Goal: Task Accomplishment & Management: Complete application form

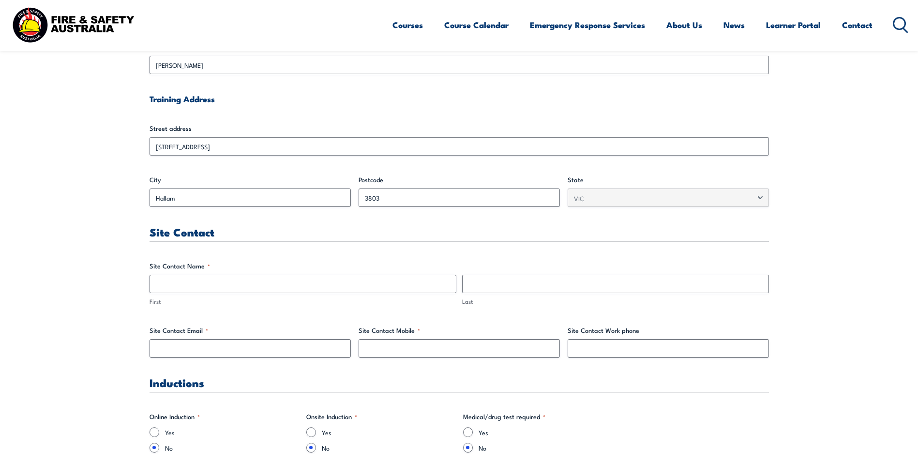
scroll to position [339, 0]
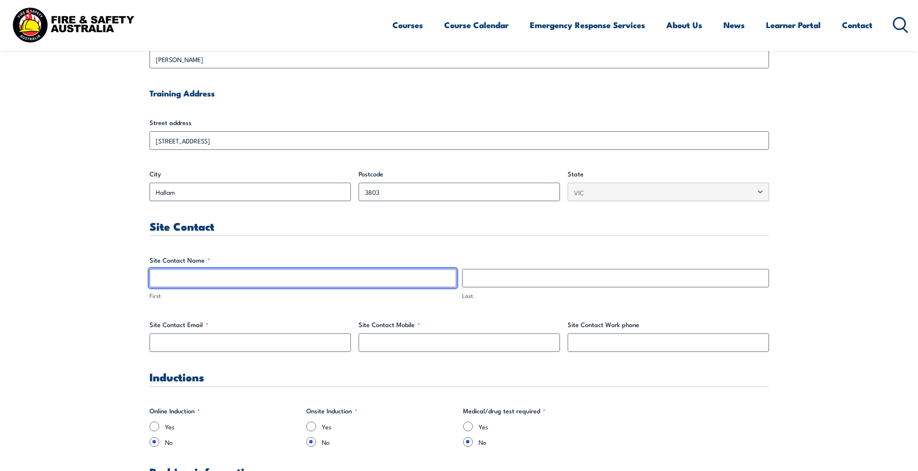
click at [425, 277] on input "First" at bounding box center [303, 278] width 307 height 18
type input "Ardi"
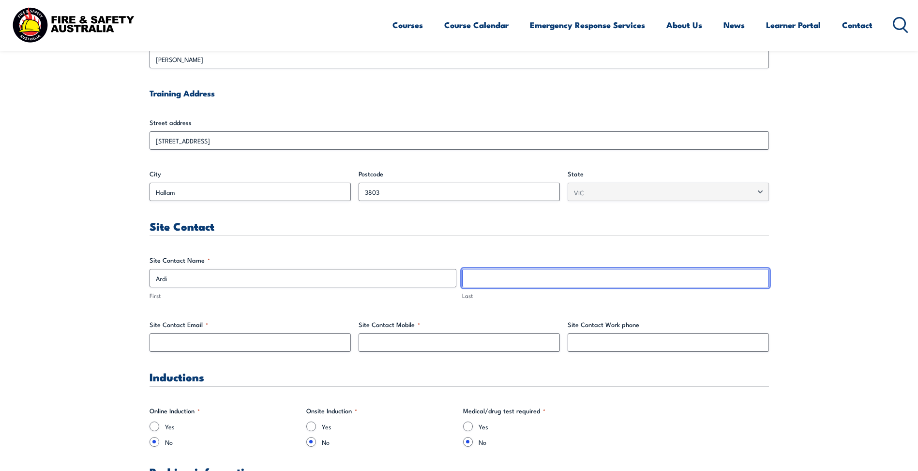
type input "Sastrohartoyo"
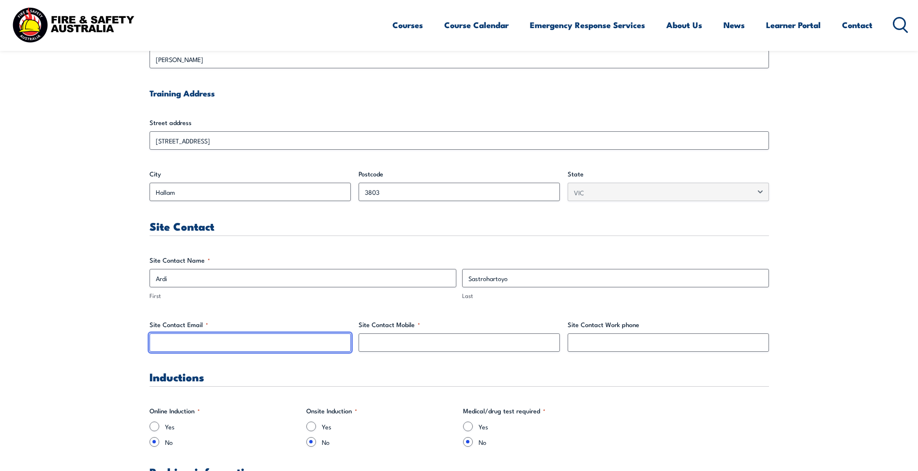
type input "[EMAIL_ADDRESS][DOMAIN_NAME]"
type input "0468789313"
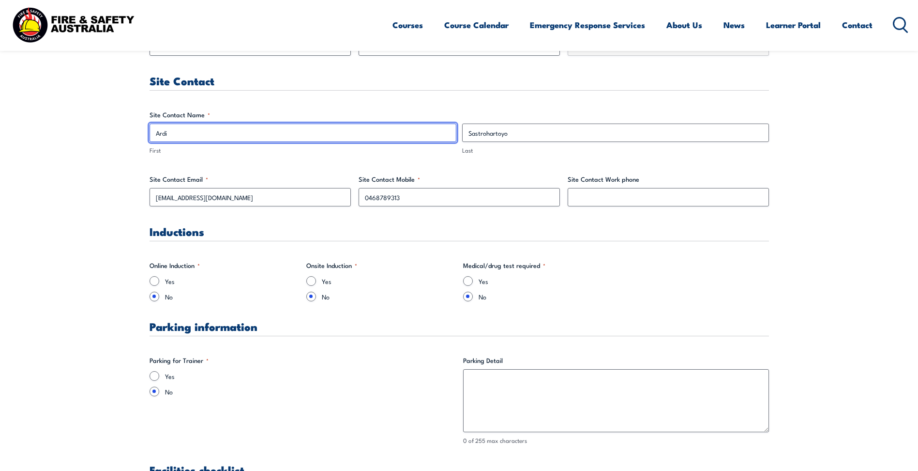
scroll to position [533, 0]
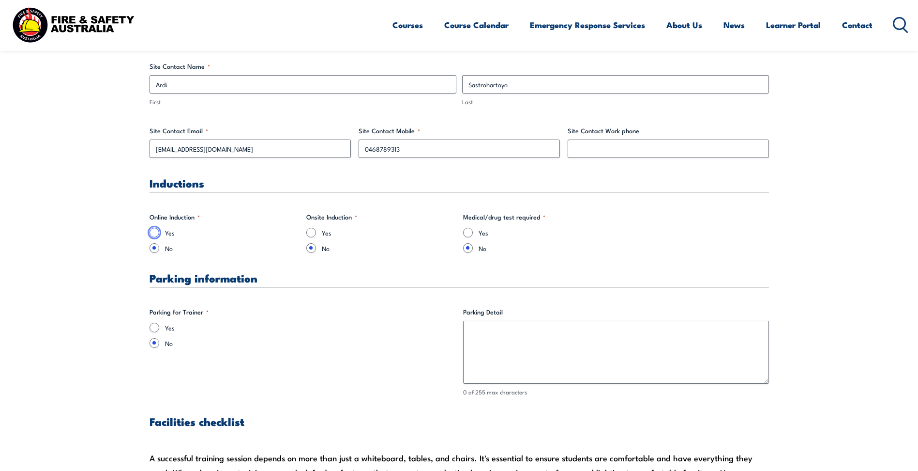
click at [154, 234] on input "Yes" at bounding box center [155, 233] width 10 height 10
radio input "true"
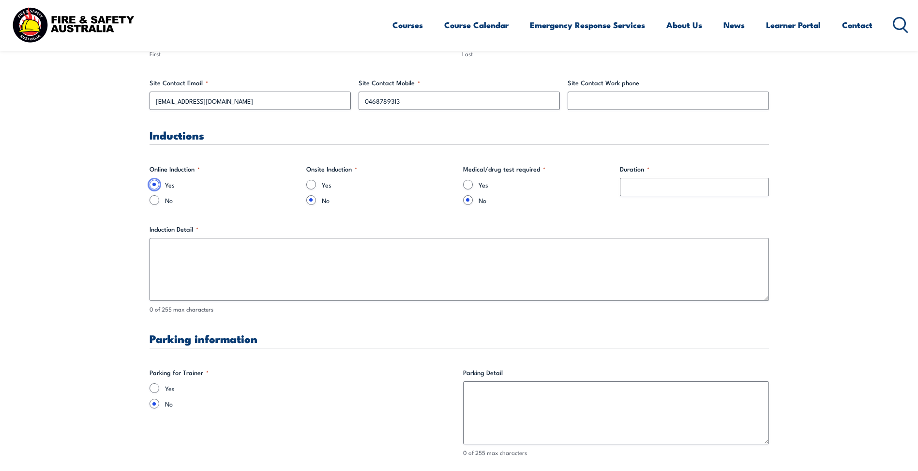
scroll to position [581, 0]
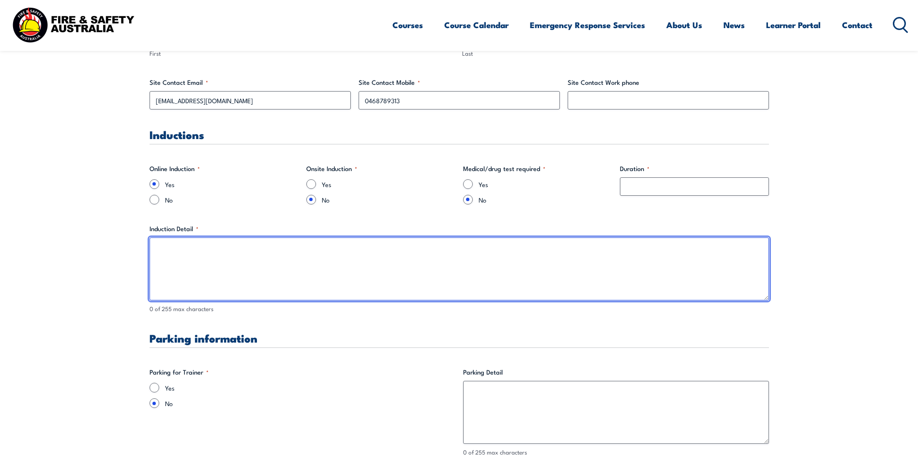
click at [224, 250] on textarea "Induction Detail *" at bounding box center [460, 268] width 620 height 63
paste textarea "Kindly find below links for Hallam EHS online induction. Please note that we ha…"
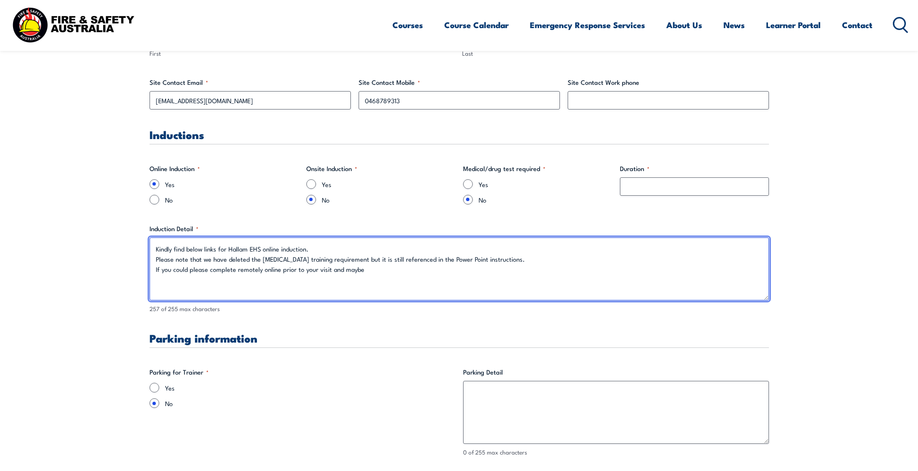
type textarea "Kindly find below links for Hallam EHS online induction. Please note that we ha…"
click at [330, 275] on textarea "Kindly find below links for Hallam EHS online induction. Please note that we ha…" at bounding box center [460, 268] width 620 height 63
drag, startPoint x: 355, startPoint y: 270, endPoint x: 151, endPoint y: 247, distance: 205.1
click at [151, 247] on textarea "Kindly find below links for Hallam EHS online induction. Please note that we ha…" at bounding box center [460, 268] width 620 height 63
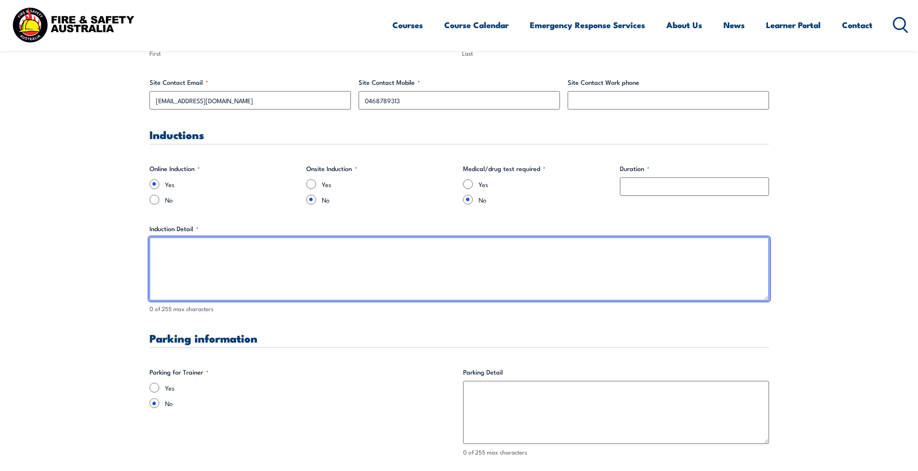
click at [470, 248] on textarea "Induction Detail *" at bounding box center [460, 268] width 620 height 63
paste textarea "[URL][DOMAIN_NAME]"
click at [303, 244] on textarea "[URL][DOMAIN_NAME]" at bounding box center [460, 268] width 620 height 63
paste textarea "• Login: login ([DOMAIN_NAME])"
click at [275, 248] on textarea "[URL][DOMAIN_NAME] • Login: login ([DOMAIN_NAME])" at bounding box center [460, 268] width 620 height 63
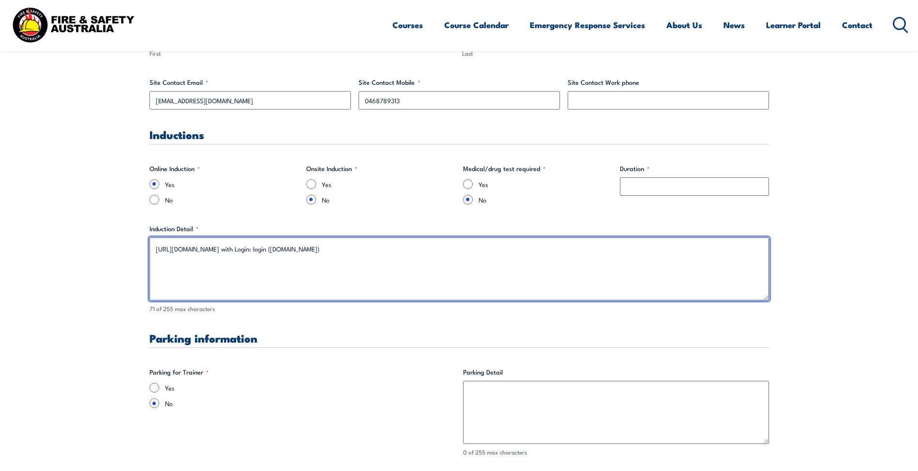
click at [383, 245] on textarea "[URL][DOMAIN_NAME] with Login: login ([DOMAIN_NAME])" at bounding box center [460, 268] width 620 height 63
paste textarea "Please note that we have deleted the [MEDICAL_DATA] training requirement but it…"
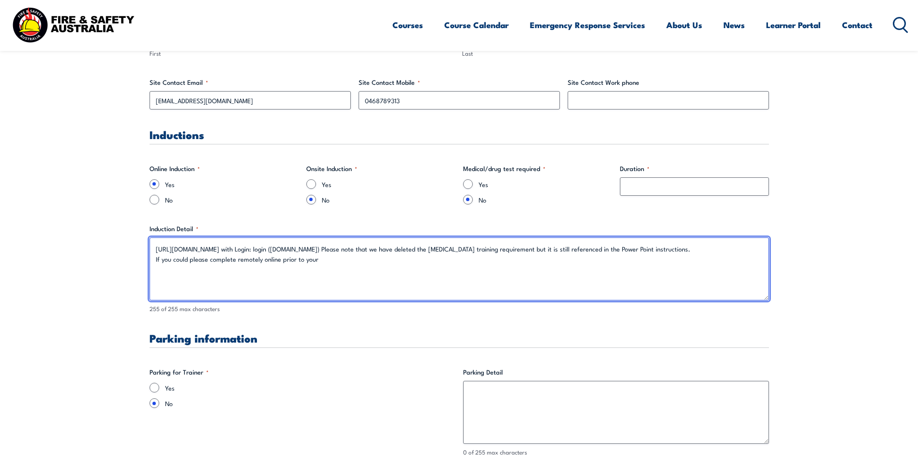
drag, startPoint x: 700, startPoint y: 246, endPoint x: 359, endPoint y: 244, distance: 340.9
click at [359, 244] on textarea "[URL][DOMAIN_NAME] with Login: login ([DOMAIN_NAME]) Please note that we have d…" at bounding box center [460, 268] width 620 height 63
paste textarea "After login, please go to ‘My Profile’ and choose ‘Add Group’ then choose ‘Hall…"
drag, startPoint x: 343, startPoint y: 262, endPoint x: 136, endPoint y: 261, distance: 207.7
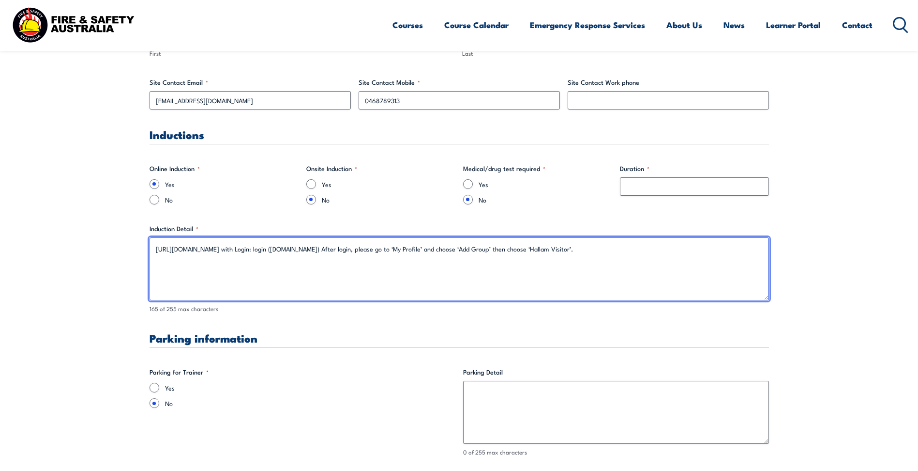
type textarea "[URL][DOMAIN_NAME] with Login: login ([DOMAIN_NAME]) After login, please go to …"
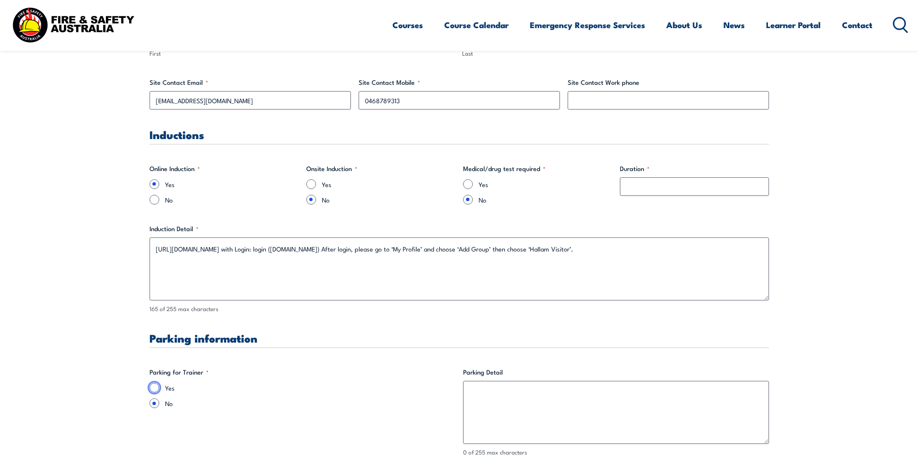
click at [156, 389] on input "Yes" at bounding box center [155, 387] width 10 height 10
radio input "true"
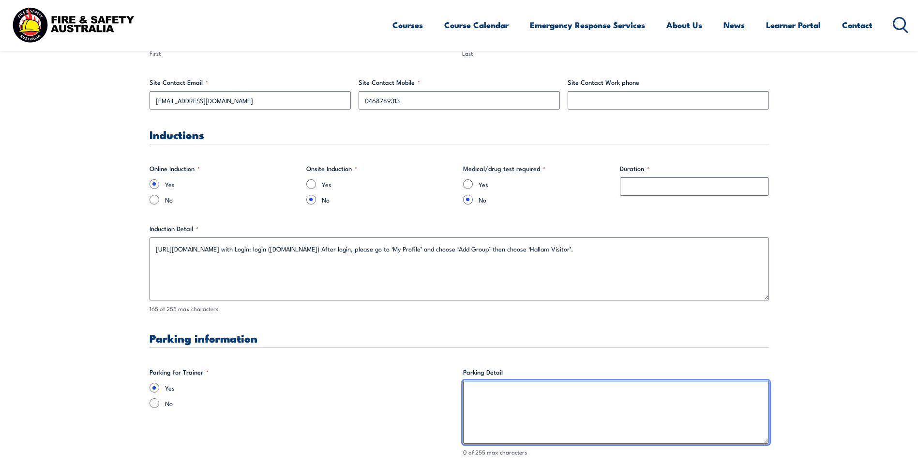
click at [505, 413] on textarea "Parking Detail" at bounding box center [616, 412] width 306 height 63
type textarea "g"
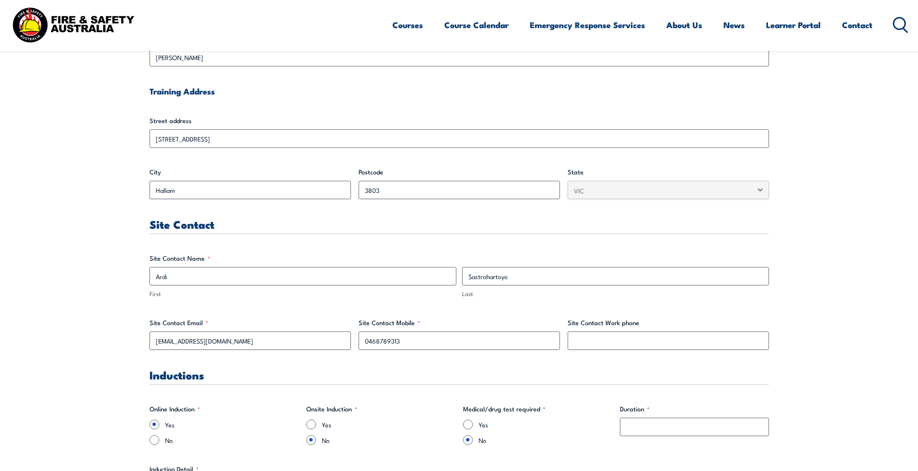
scroll to position [339, 0]
type textarea "Please park at the [GEOGRAPHIC_DATA] outside the facility/ office located on [S…"
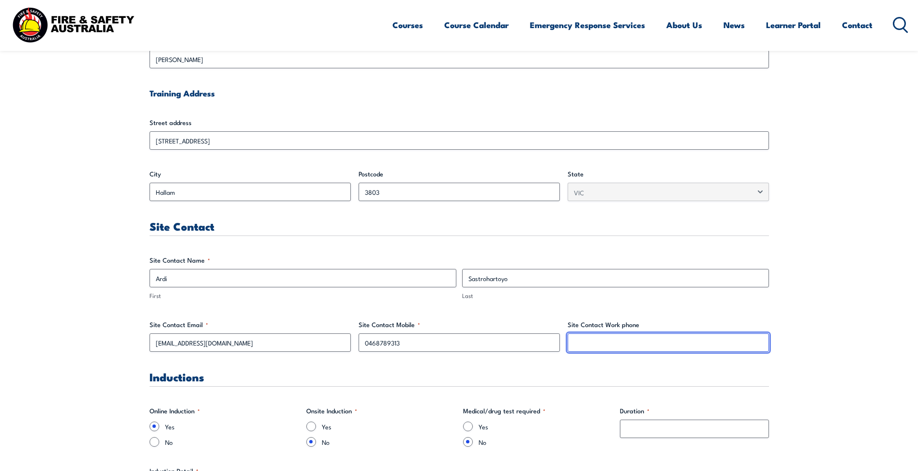
click at [621, 347] on input "Site Contact Work phone" at bounding box center [668, 342] width 201 height 18
type input "0397023422"
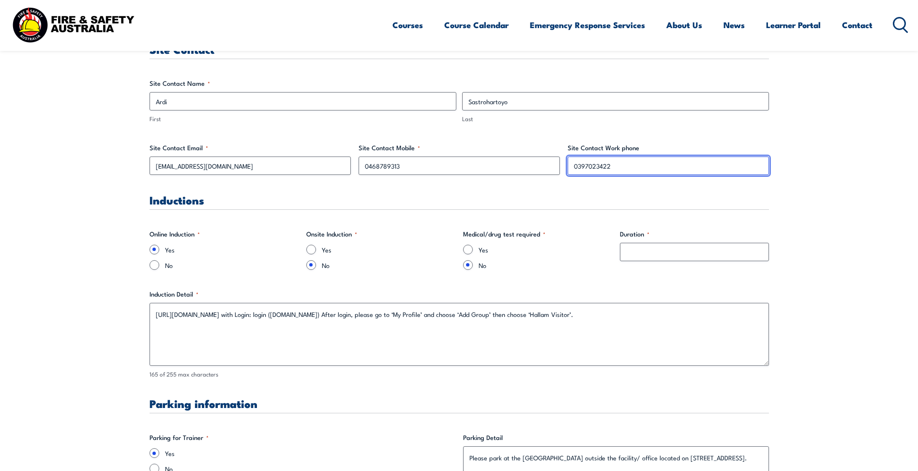
scroll to position [533, 0]
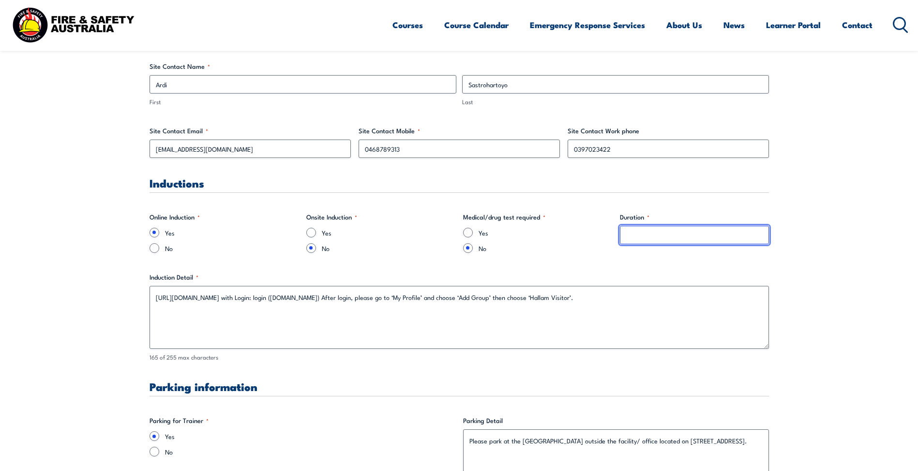
click at [645, 238] on input "Duration *" at bounding box center [694, 235] width 149 height 18
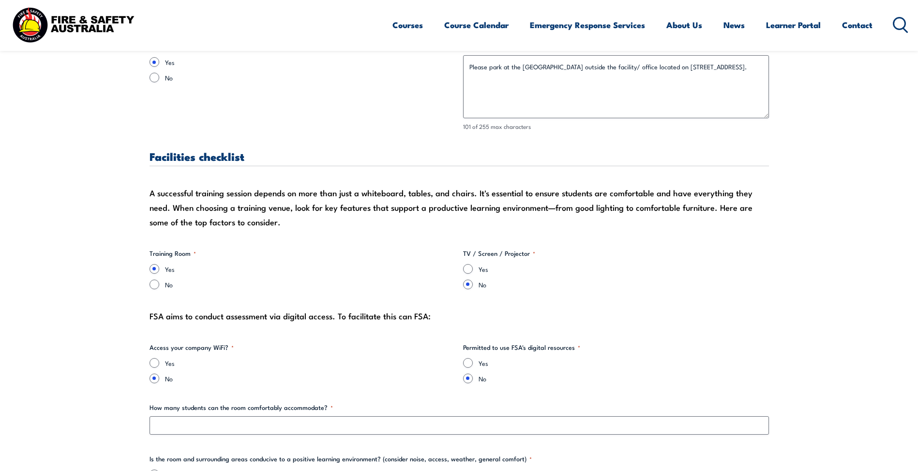
scroll to position [920, 0]
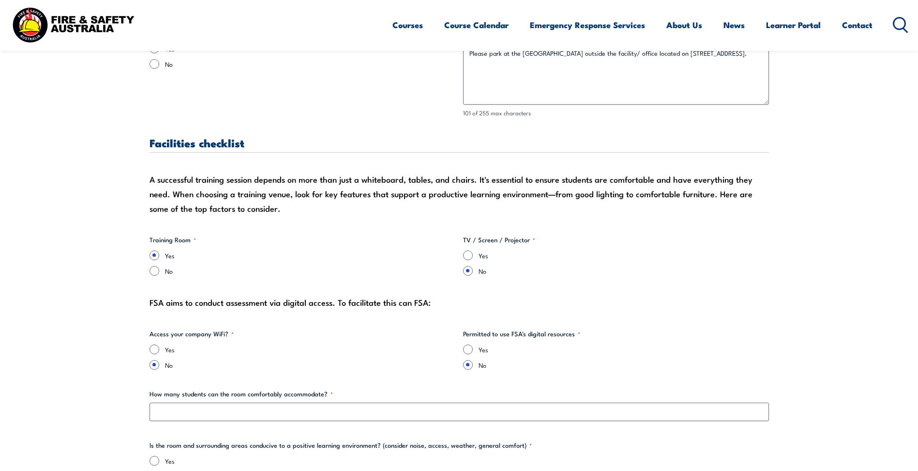
type input "0.5"
click at [470, 256] on input "Yes" at bounding box center [468, 255] width 10 height 10
radio input "true"
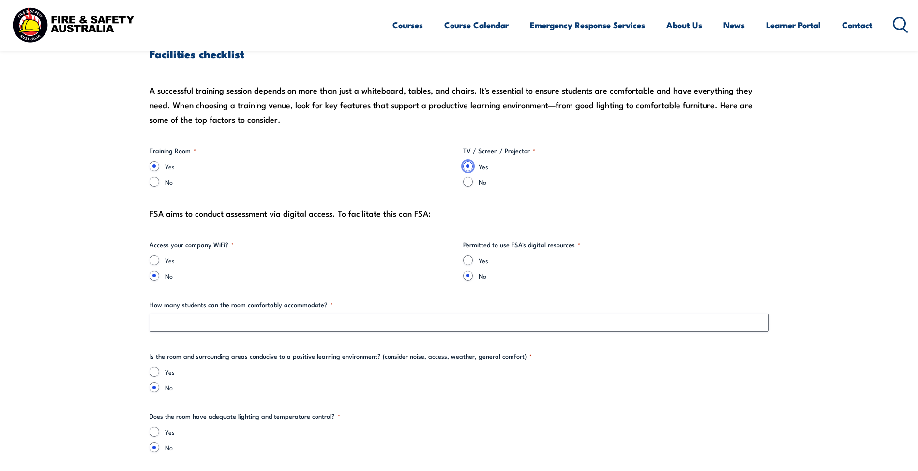
scroll to position [1017, 0]
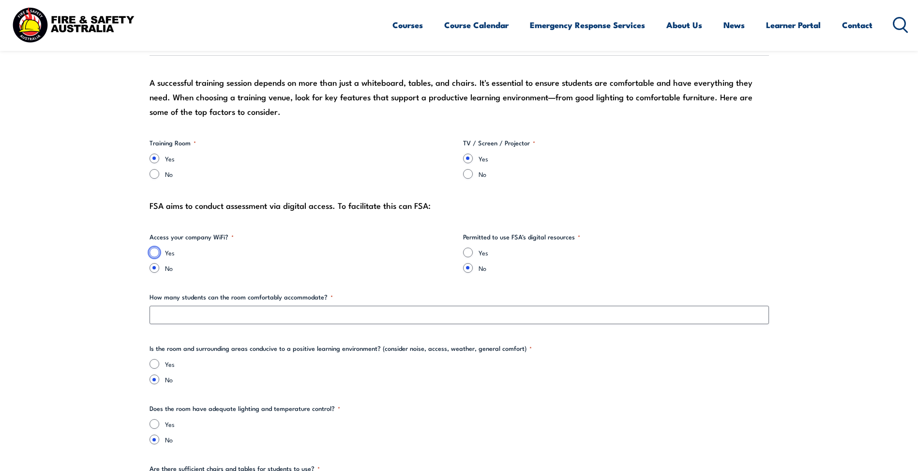
click at [153, 253] on input "Yes" at bounding box center [155, 252] width 10 height 10
radio input "true"
click at [153, 267] on input "No" at bounding box center [155, 268] width 10 height 10
radio input "true"
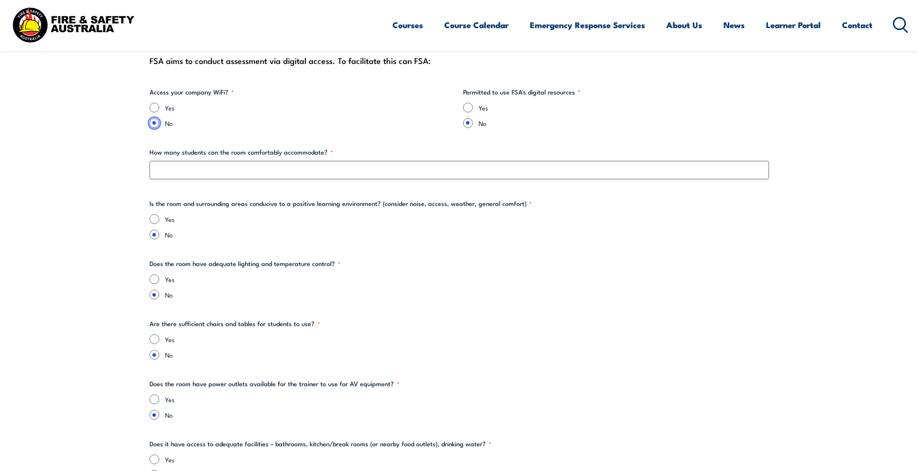
scroll to position [1162, 0]
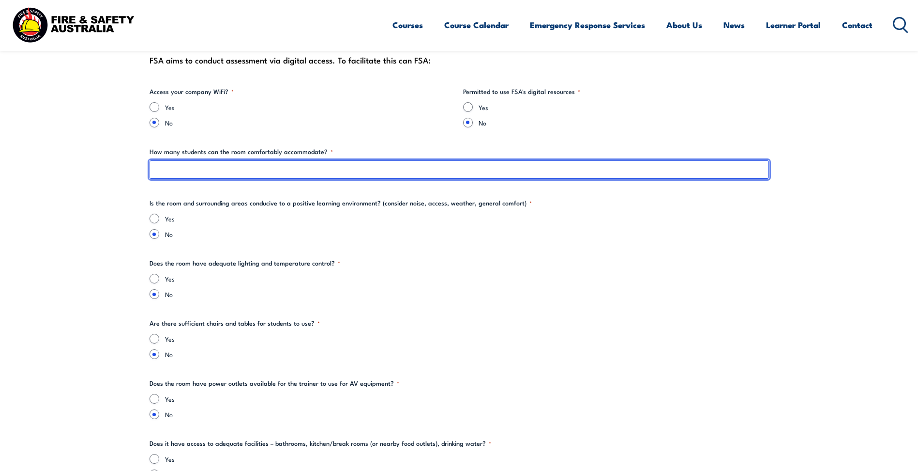
click at [421, 169] on input "How many students can the room comfortably accommodate? *" at bounding box center [460, 169] width 620 height 18
type input "15"
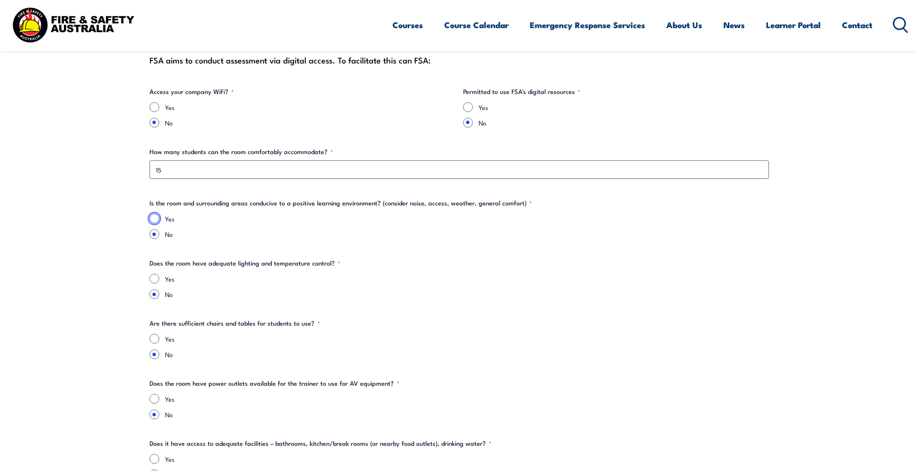
click at [154, 218] on input "Yes" at bounding box center [155, 219] width 10 height 10
radio input "true"
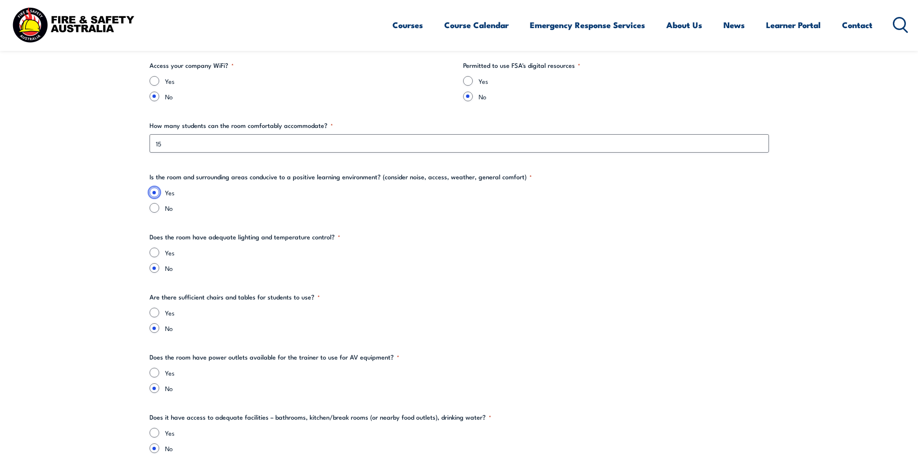
scroll to position [1210, 0]
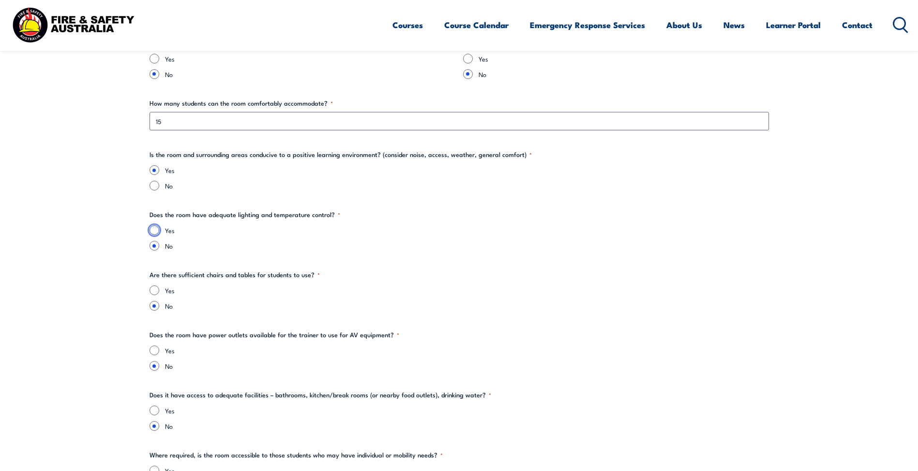
click at [150, 227] on input "Yes" at bounding box center [155, 230] width 10 height 10
radio input "true"
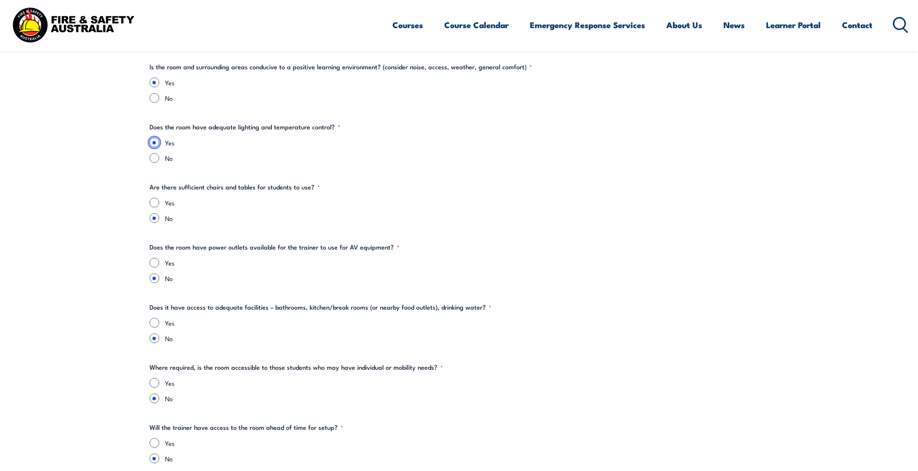
scroll to position [1307, 0]
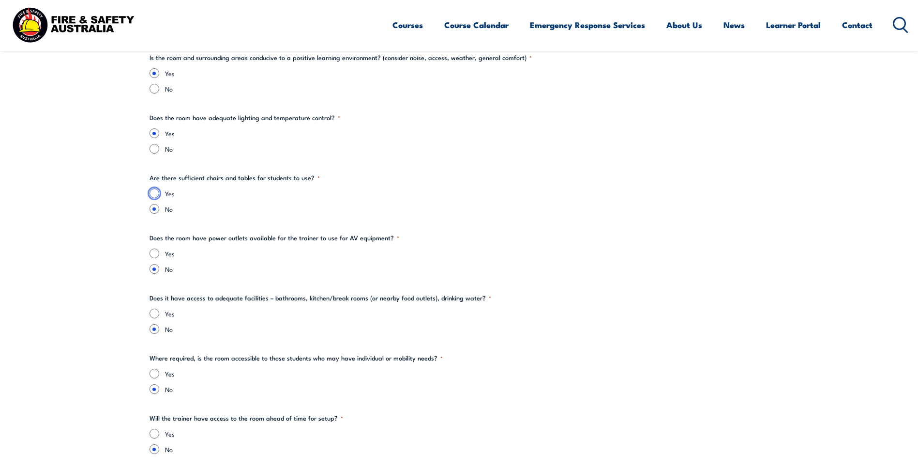
click at [156, 194] on input "Yes" at bounding box center [155, 193] width 10 height 10
radio input "true"
click at [154, 251] on input "Yes" at bounding box center [155, 253] width 10 height 10
radio input "true"
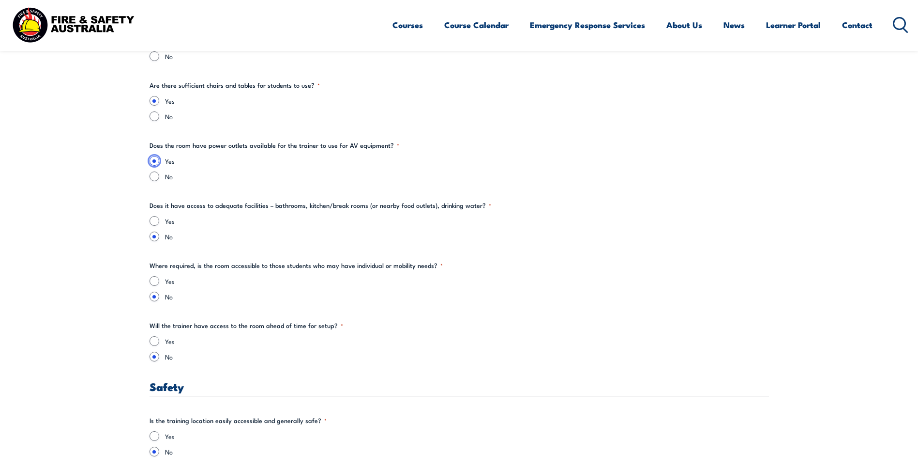
scroll to position [1404, 0]
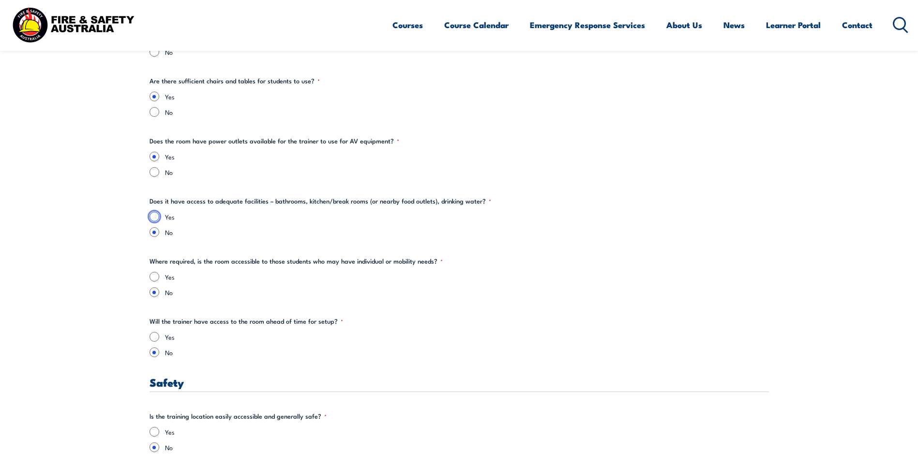
click at [154, 221] on input "Yes" at bounding box center [155, 217] width 10 height 10
radio input "true"
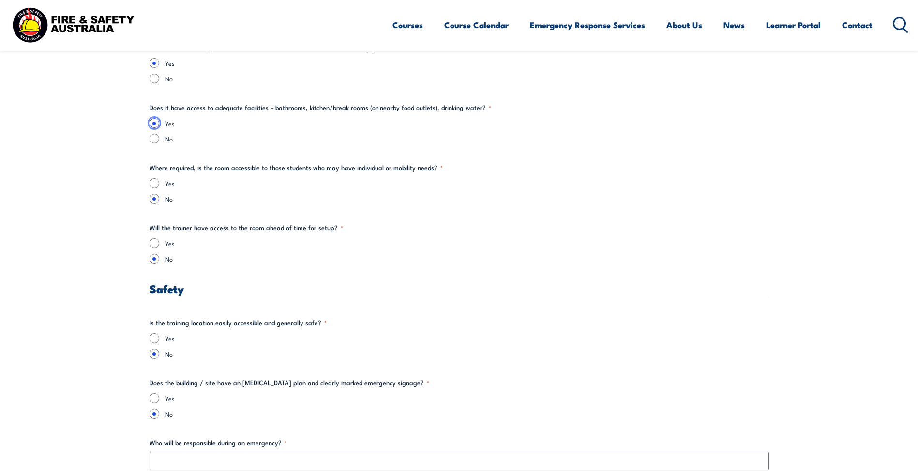
scroll to position [1501, 0]
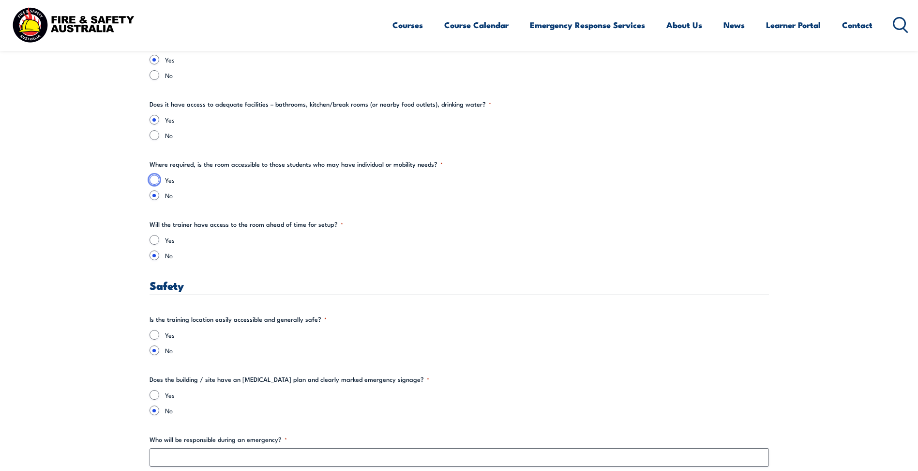
click at [156, 182] on input "Yes" at bounding box center [155, 180] width 10 height 10
radio input "true"
click at [153, 240] on input "Yes" at bounding box center [155, 240] width 10 height 10
radio input "true"
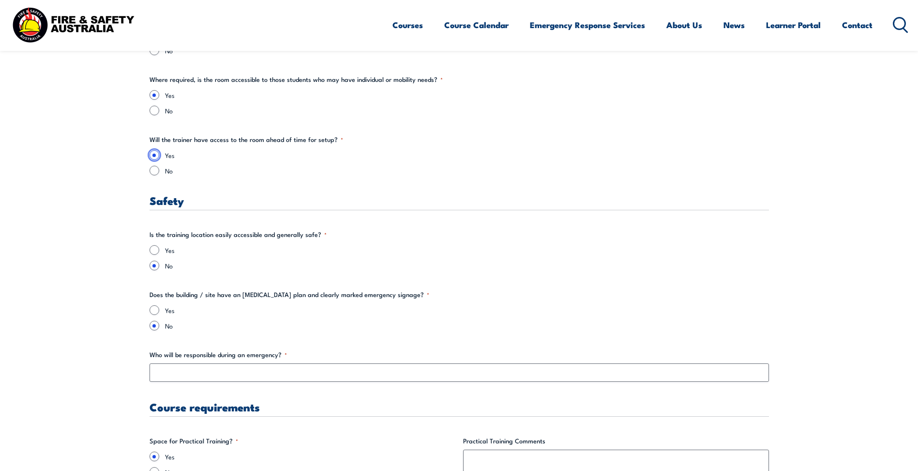
scroll to position [1598, 0]
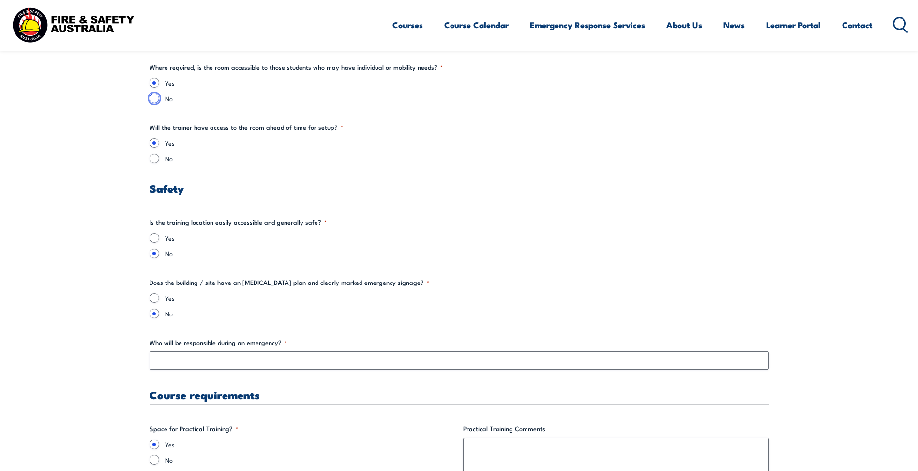
click at [157, 100] on input "No" at bounding box center [155, 98] width 10 height 10
radio input "true"
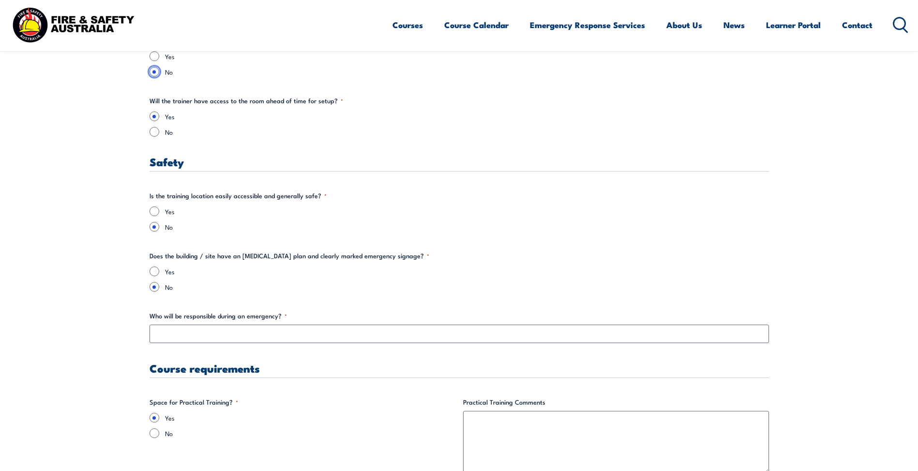
scroll to position [1646, 0]
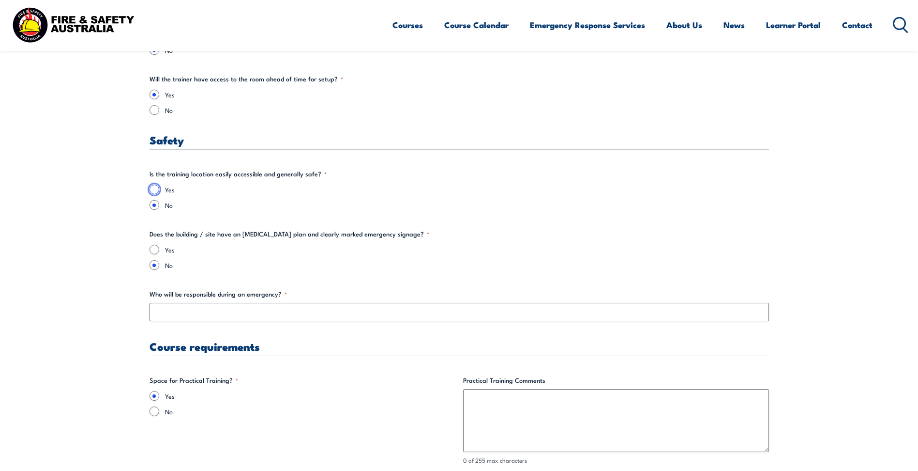
click at [154, 191] on input "Yes" at bounding box center [155, 189] width 10 height 10
radio input "true"
click at [156, 251] on input "Yes" at bounding box center [155, 250] width 10 height 10
radio input "true"
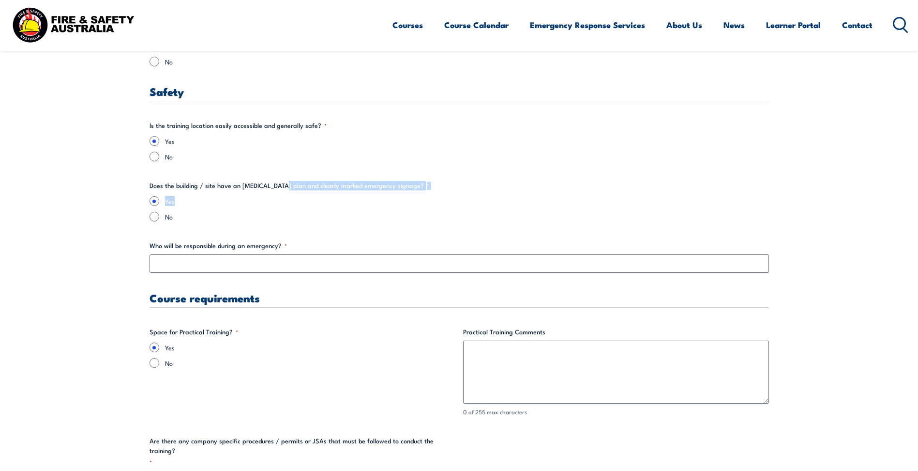
drag, startPoint x: 284, startPoint y: 188, endPoint x: 342, endPoint y: 198, distance: 58.9
click at [342, 198] on fieldset "Does the building / site have an [MEDICAL_DATA] plan and clearly marked emergen…" at bounding box center [460, 201] width 620 height 41
drag, startPoint x: 342, startPoint y: 198, endPoint x: 274, endPoint y: 200, distance: 68.3
click at [274, 200] on label "Yes" at bounding box center [467, 201] width 604 height 10
click at [159, 200] on input "Yes" at bounding box center [155, 201] width 10 height 10
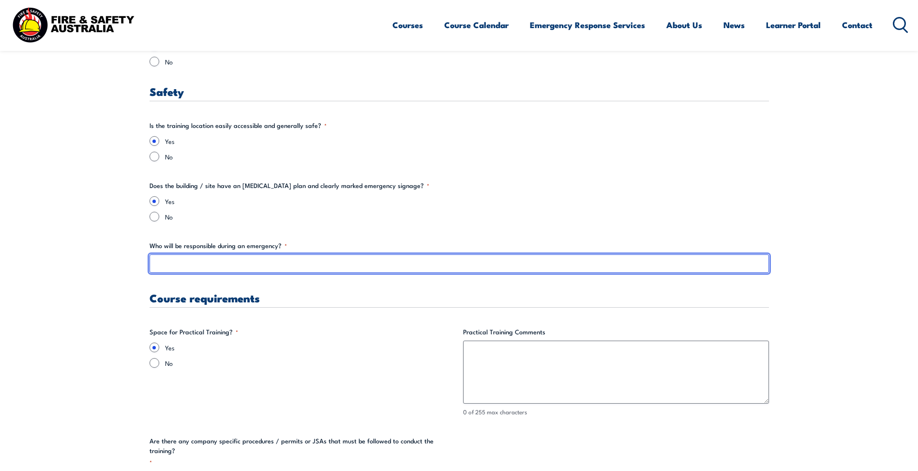
click at [251, 269] on input "Who will be responsible during an emergency? *" at bounding box center [460, 263] width 620 height 18
type input "Chief [PERSON_NAME]"
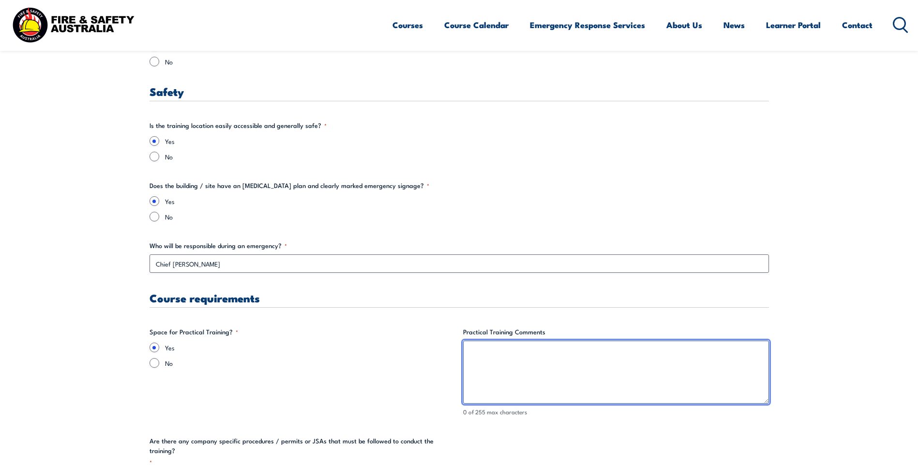
click at [587, 359] on textarea "Practical Training Comments" at bounding box center [616, 371] width 306 height 63
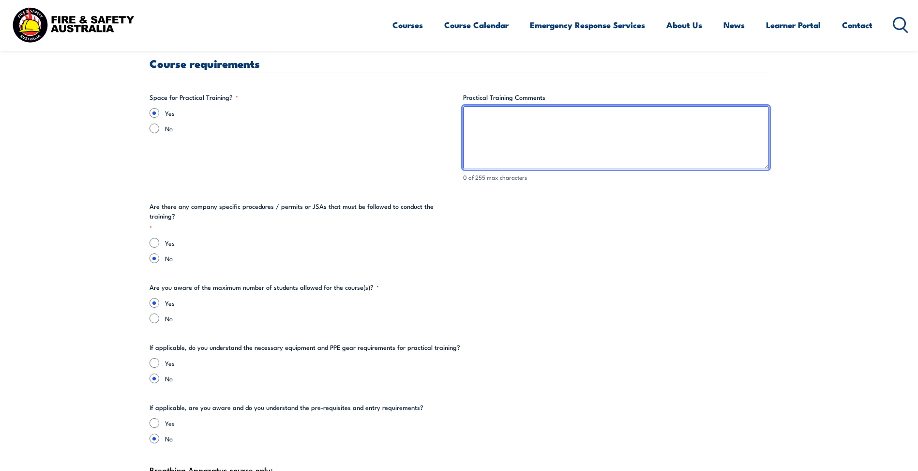
scroll to position [1937, 0]
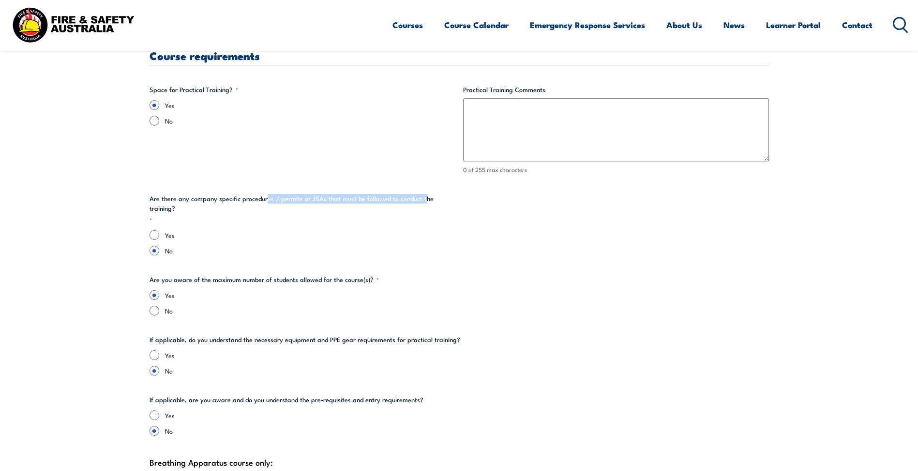
drag, startPoint x: 264, startPoint y: 202, endPoint x: 422, endPoint y: 196, distance: 158.0
click at [422, 196] on legend "Are there any company specific procedures / permits or JSAs that must be follow…" at bounding box center [303, 209] width 306 height 31
click at [157, 230] on input "Yes" at bounding box center [155, 235] width 10 height 10
radio input "true"
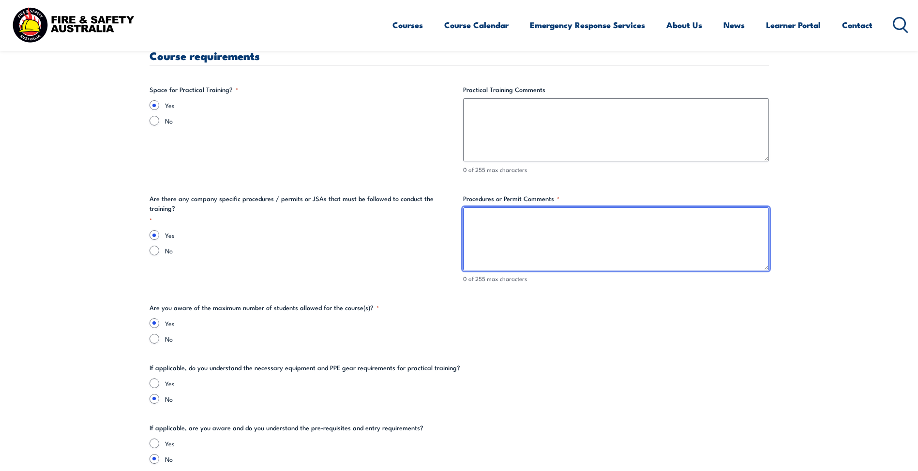
click at [519, 240] on textarea "Procedures or Permit Comments *" at bounding box center [616, 238] width 306 height 63
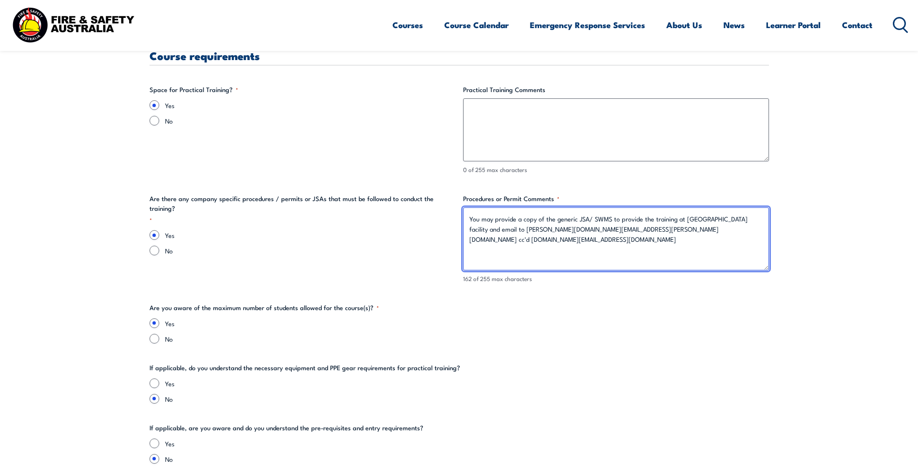
click at [495, 218] on textarea "You may provide a copy of the generic JSA/ SWMS to provide the training at [GEO…" at bounding box center [616, 238] width 306 height 63
click at [693, 229] on textarea "You may also provide a copy of the generic JSA/ SWMS to provide the training at…" at bounding box center [616, 238] width 306 height 63
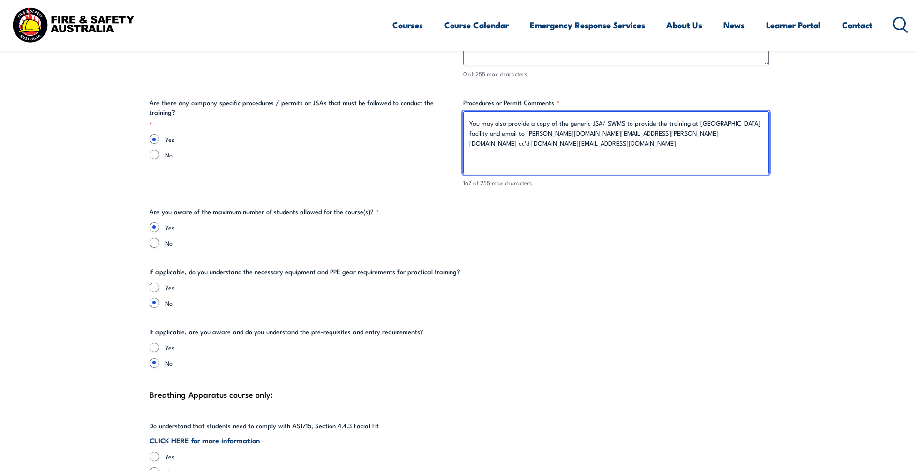
scroll to position [2034, 0]
type textarea "You may also provide a copy of the generic JSA/ SWMS to provide the training at…"
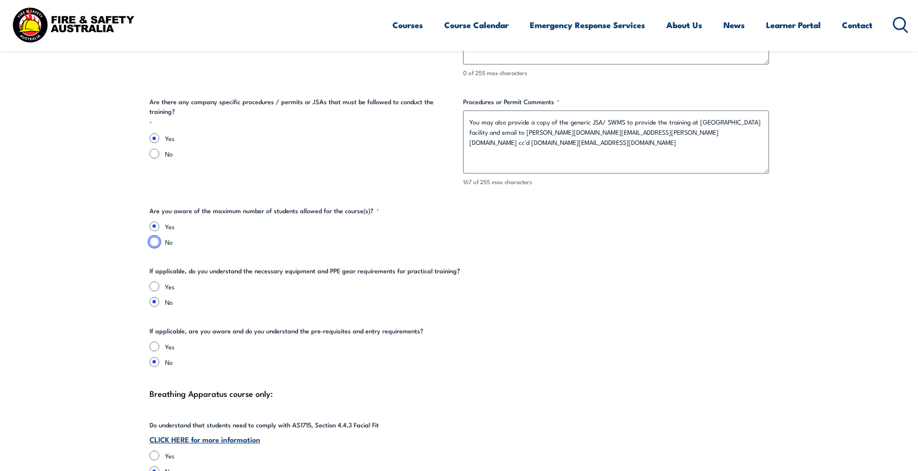
click at [155, 243] on input "No" at bounding box center [155, 242] width 10 height 10
radio input "true"
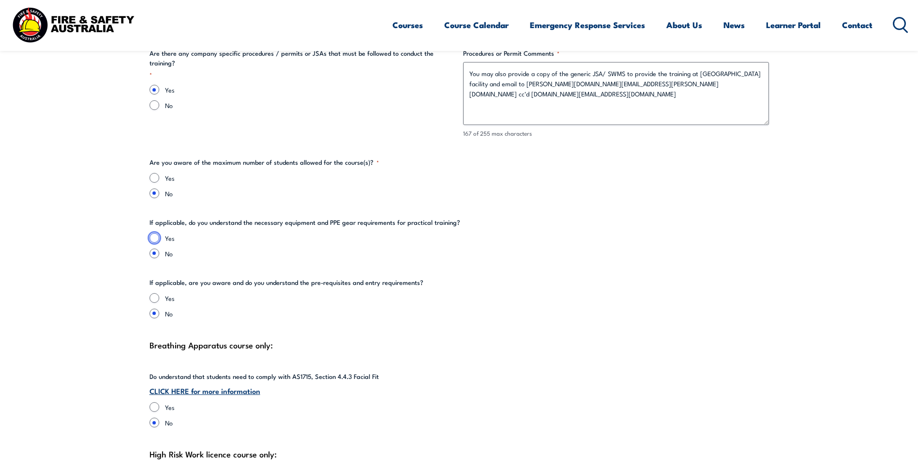
click at [152, 241] on input "Yes" at bounding box center [155, 238] width 10 height 10
radio input "true"
click at [160, 293] on div "Yes" at bounding box center [460, 298] width 620 height 10
click at [158, 295] on input "Yes" at bounding box center [155, 298] width 10 height 10
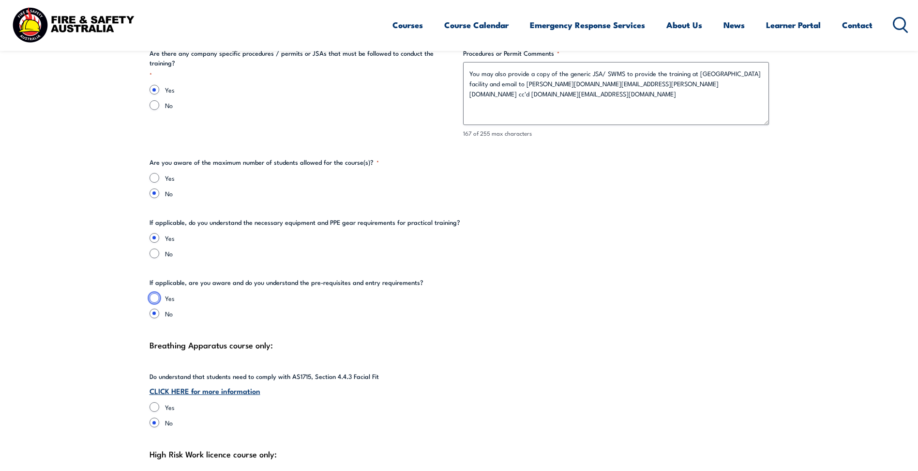
radio input "true"
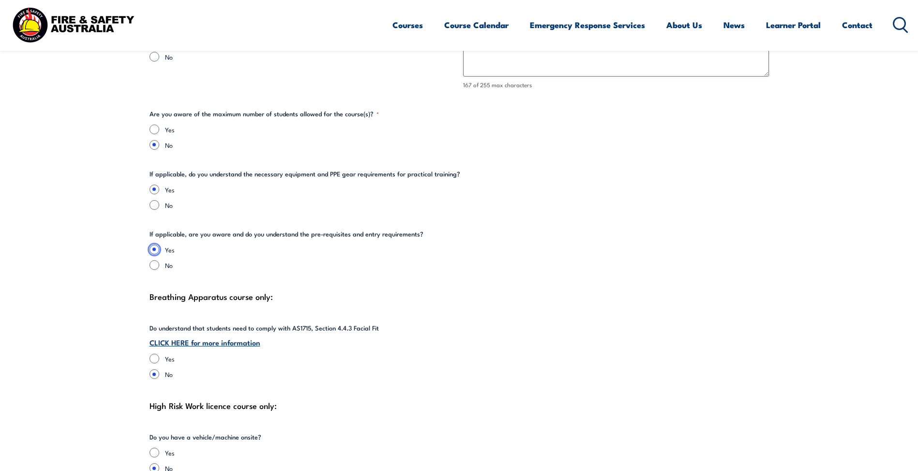
scroll to position [2276, 0]
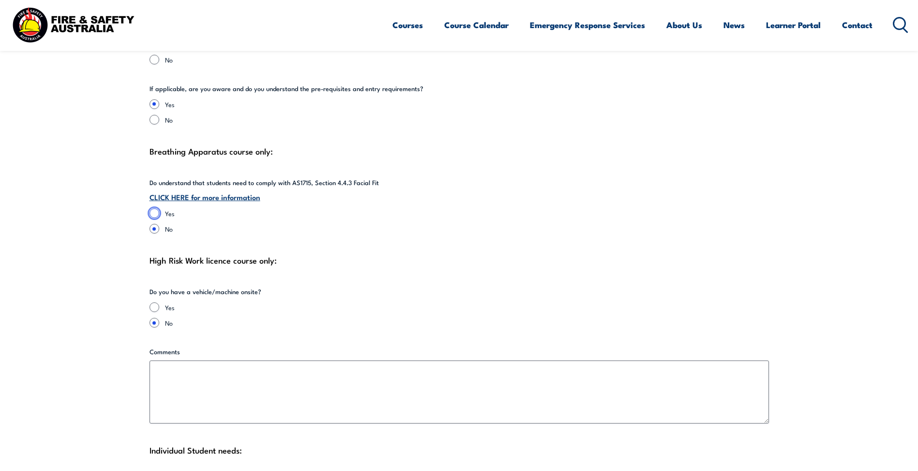
click at [153, 212] on input "Yes" at bounding box center [155, 213] width 10 height 10
radio input "true"
click at [154, 230] on input "No" at bounding box center [155, 229] width 10 height 10
radio input "true"
click at [155, 214] on input "Yes" at bounding box center [155, 213] width 10 height 10
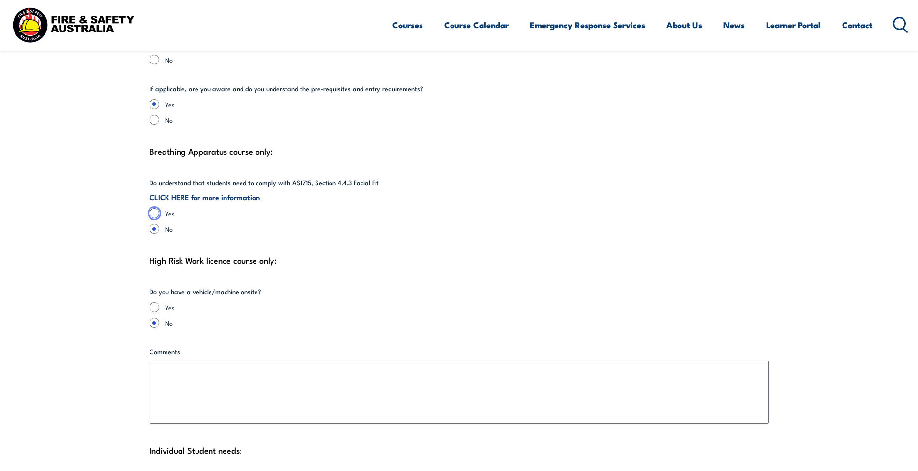
radio input "true"
click at [157, 307] on input "Yes" at bounding box center [155, 307] width 10 height 10
radio input "true"
click at [156, 318] on div "Yes No" at bounding box center [250, 314] width 201 height 25
click at [155, 321] on input "No" at bounding box center [155, 323] width 10 height 10
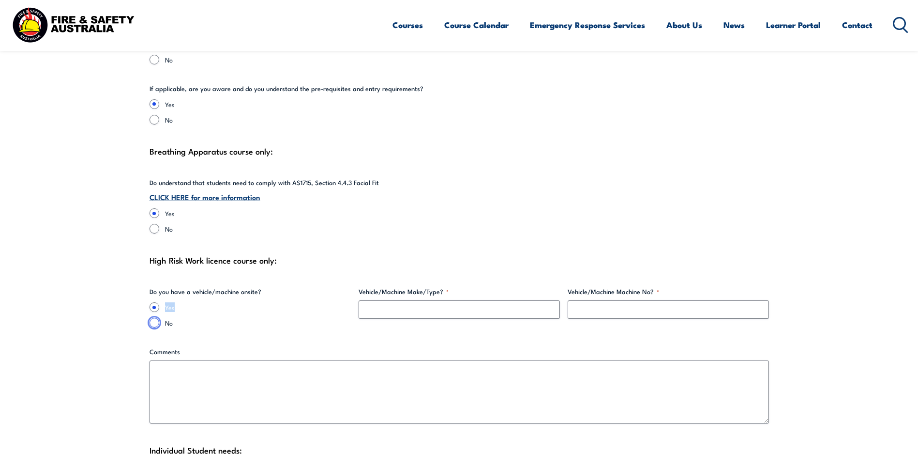
radio input "true"
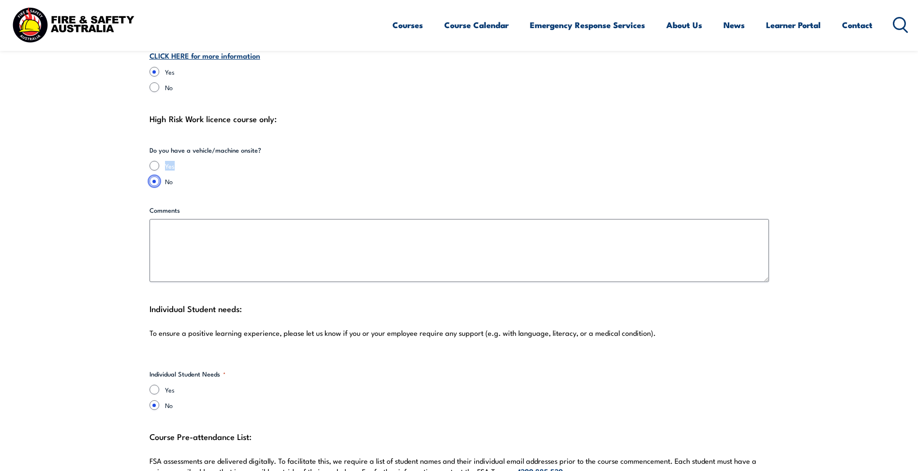
scroll to position [2421, 0]
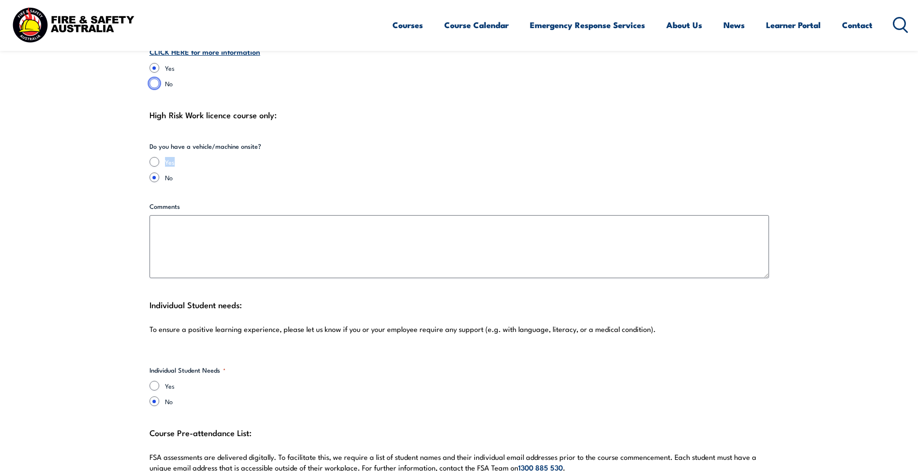
click at [155, 84] on input "No" at bounding box center [155, 83] width 10 height 10
radio input "true"
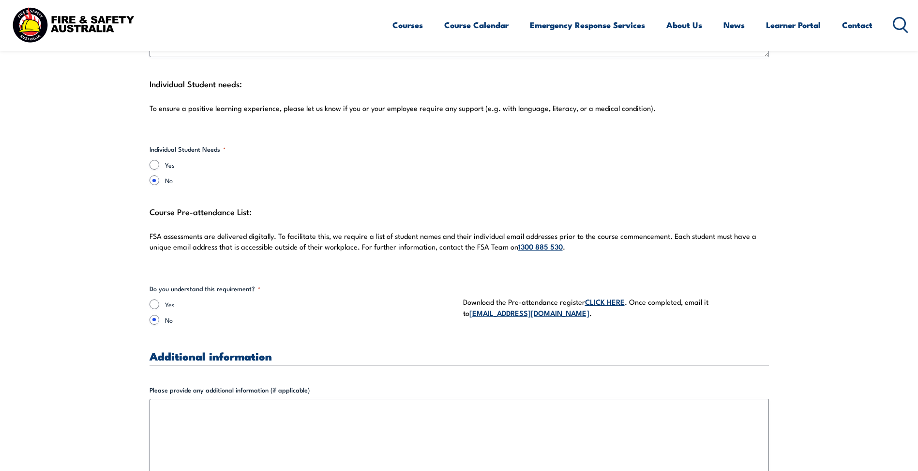
scroll to position [2663, 0]
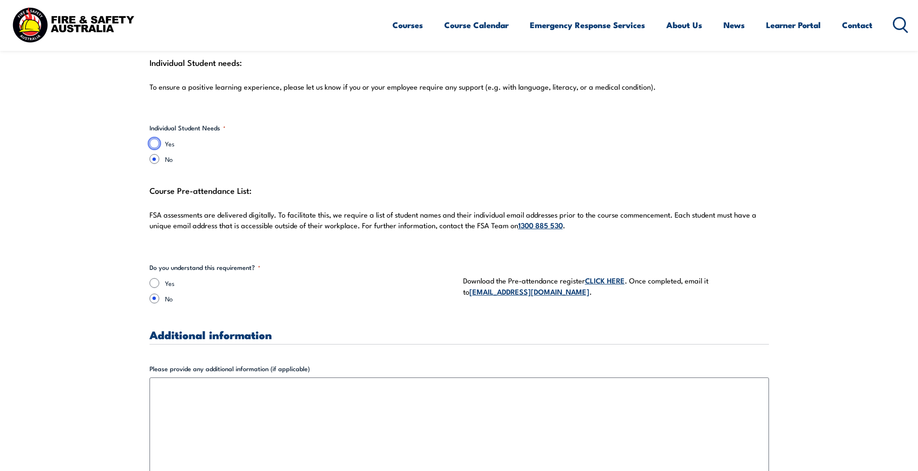
click at [158, 144] on input "Yes" at bounding box center [155, 143] width 10 height 10
radio input "true"
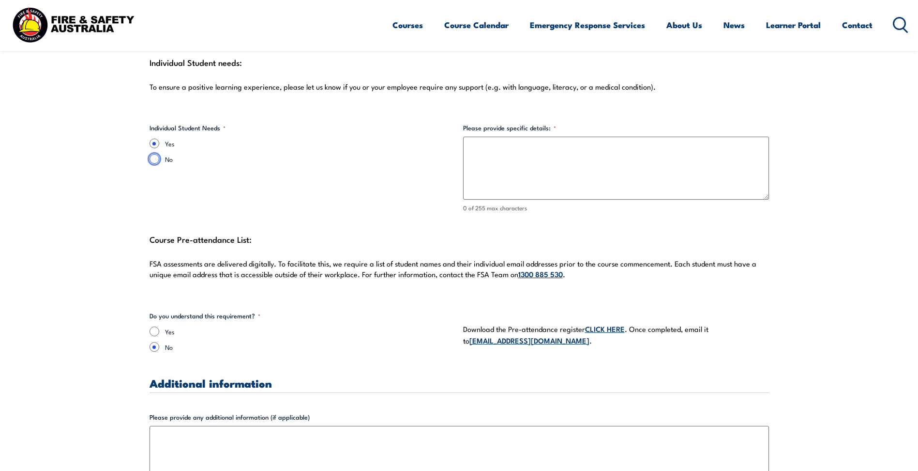
click at [155, 159] on input "No" at bounding box center [155, 159] width 10 height 10
radio input "true"
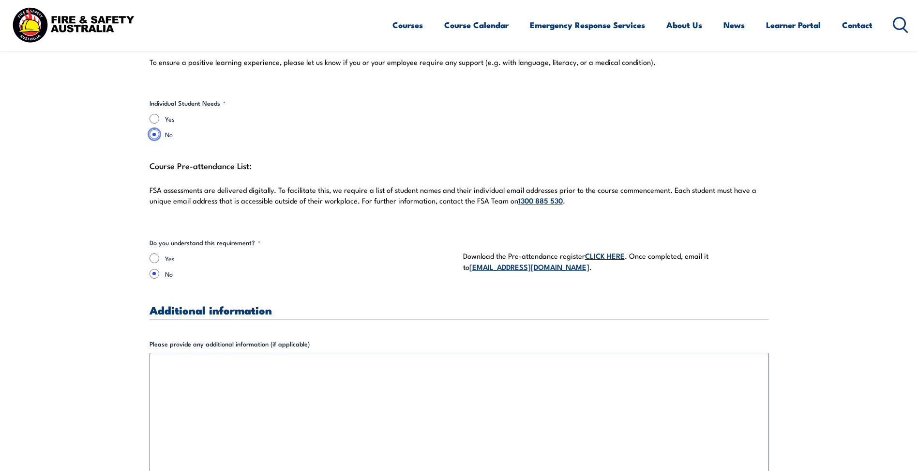
scroll to position [2711, 0]
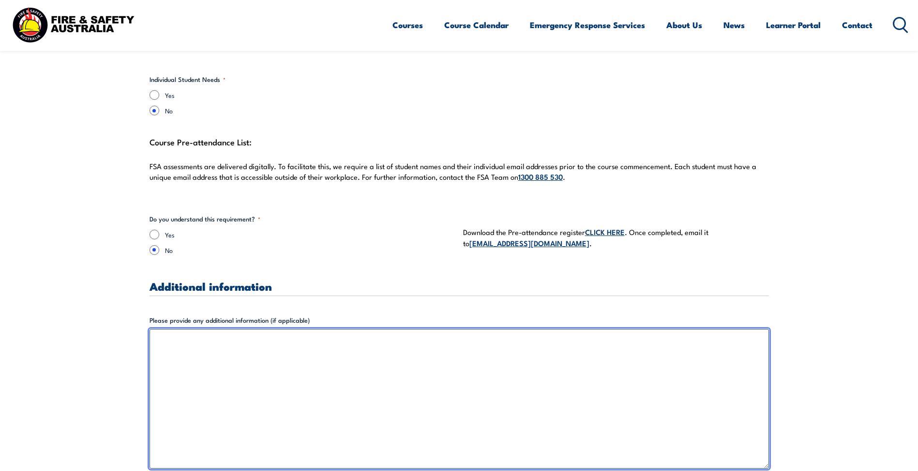
click at [361, 336] on textarea "Please provide any additional information (if applicable)" at bounding box center [460, 398] width 620 height 139
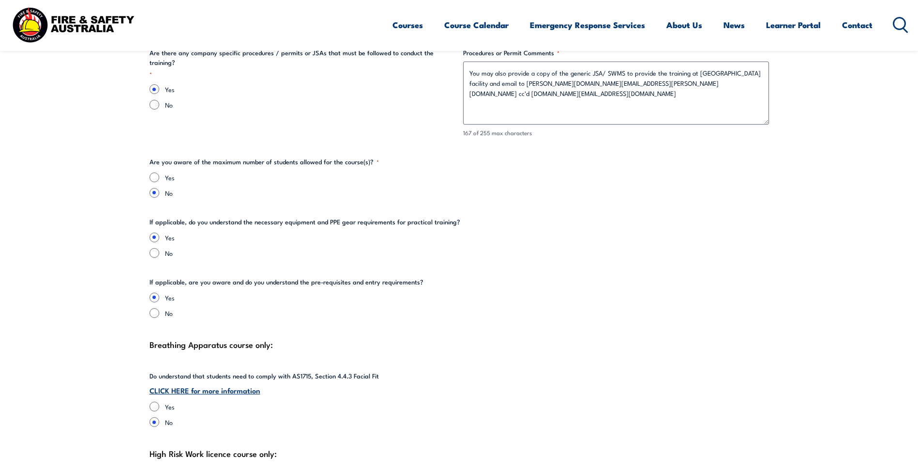
scroll to position [2082, 0]
drag, startPoint x: 212, startPoint y: 160, endPoint x: 359, endPoint y: 164, distance: 147.7
click at [359, 164] on legend "Are you aware of the maximum number of students allowed for the course(s)? *" at bounding box center [264, 162] width 229 height 10
copy legend "maximum number of students allowed for the course"
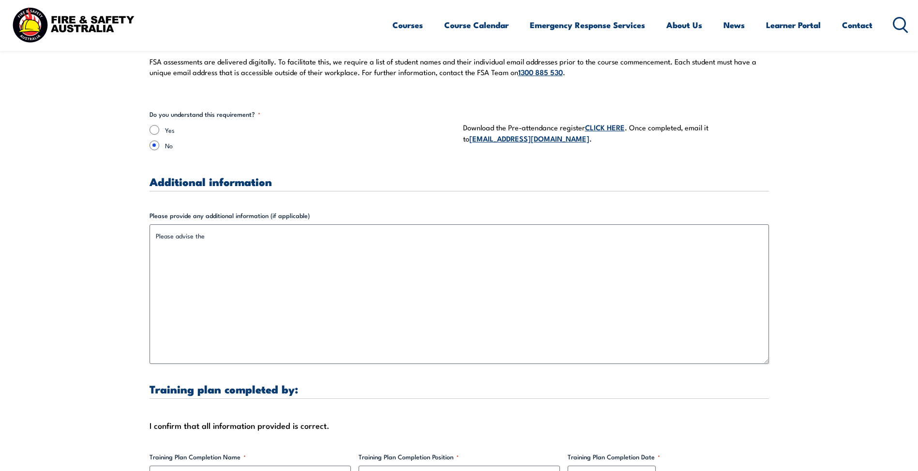
scroll to position [2808, 0]
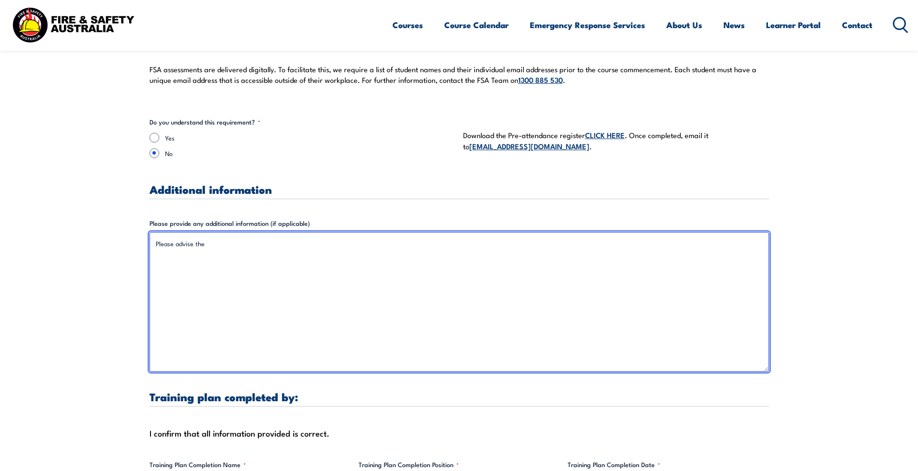
click at [293, 245] on textarea "Please advise the" at bounding box center [460, 301] width 620 height 139
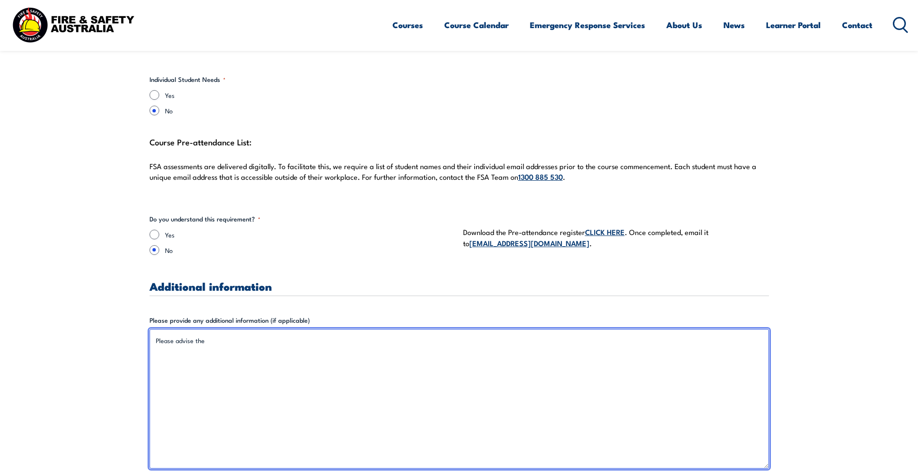
scroll to position [2760, 0]
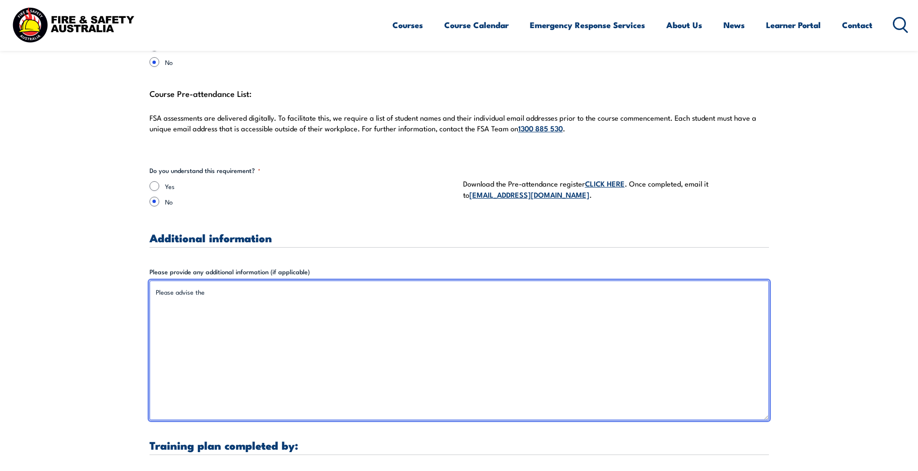
paste textarea "maximum number of students allowed for the course"
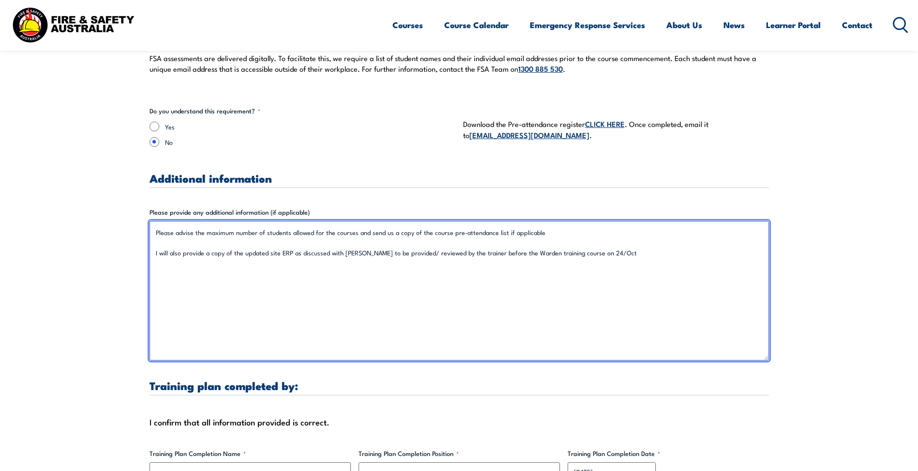
scroll to position [2905, 0]
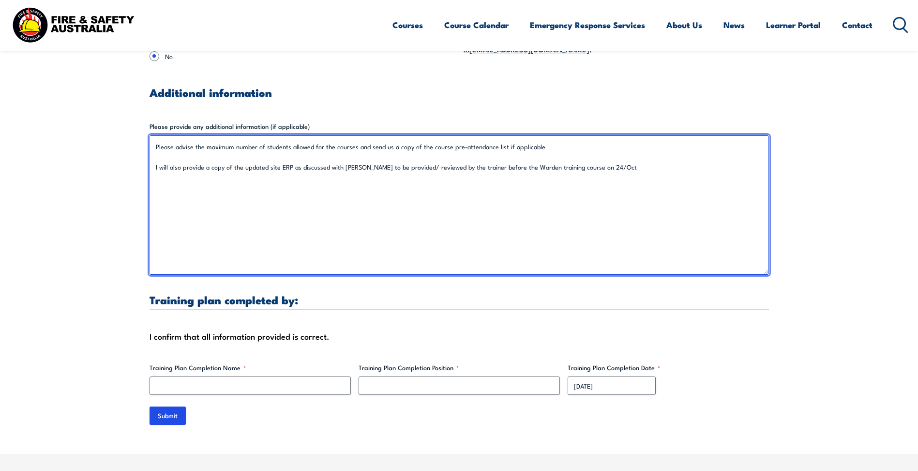
type textarea "Please advise the maximum number of students allowed for the courses and send u…"
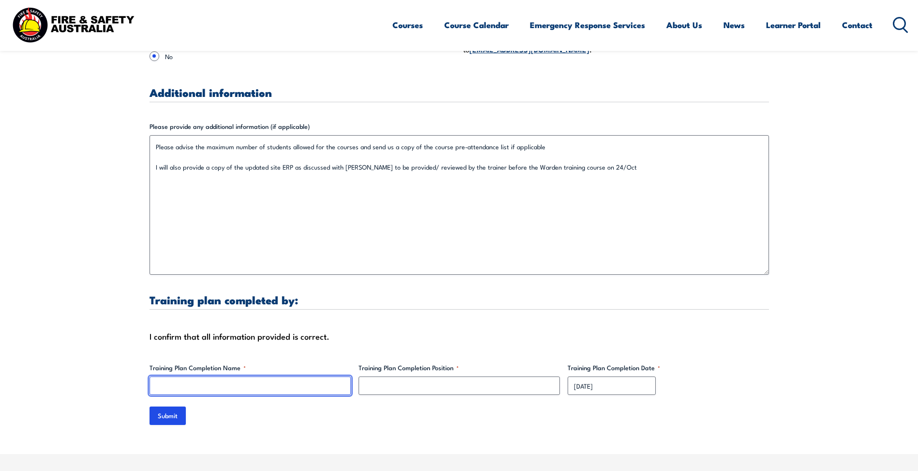
click at [262, 388] on input "Training Plan Completion Name *" at bounding box center [250, 385] width 201 height 18
type input "[PERSON_NAME]"
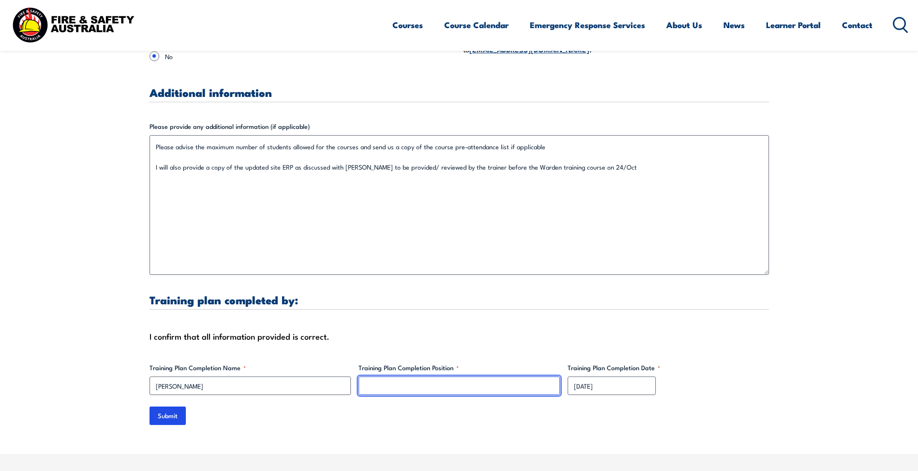
click at [378, 380] on input "Training Plan Completion Position *" at bounding box center [459, 385] width 201 height 18
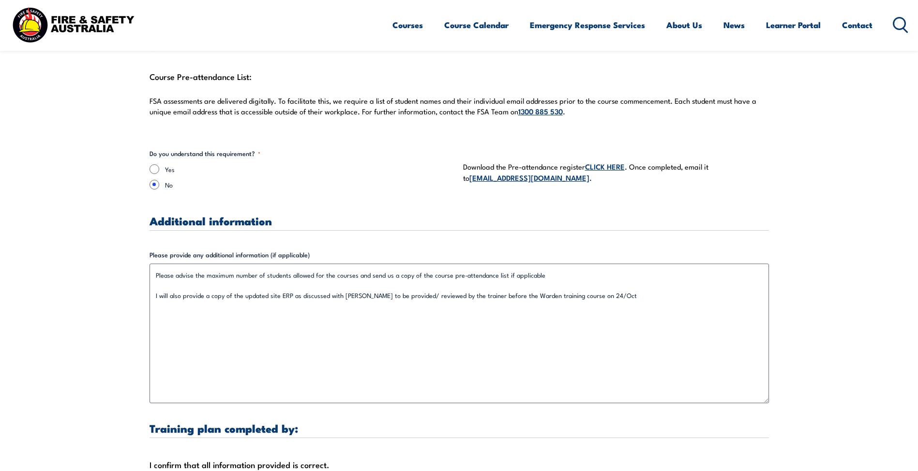
scroll to position [2760, 0]
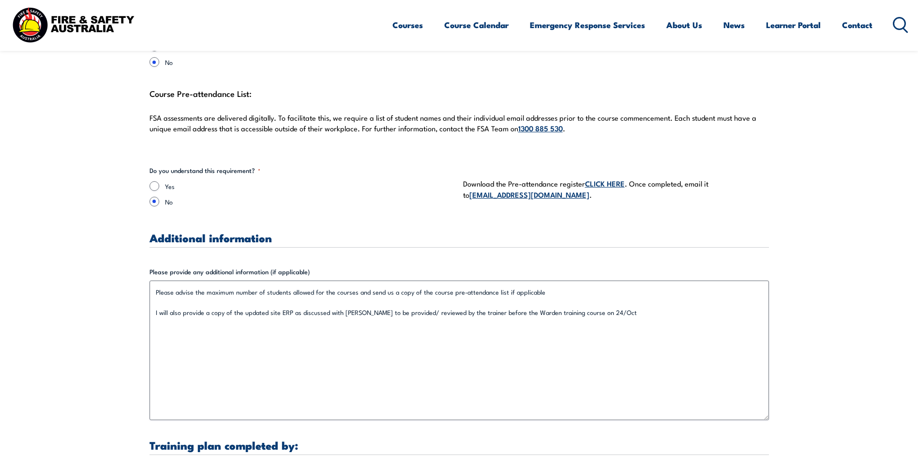
type input "Site Manager and EHSQ Manager"
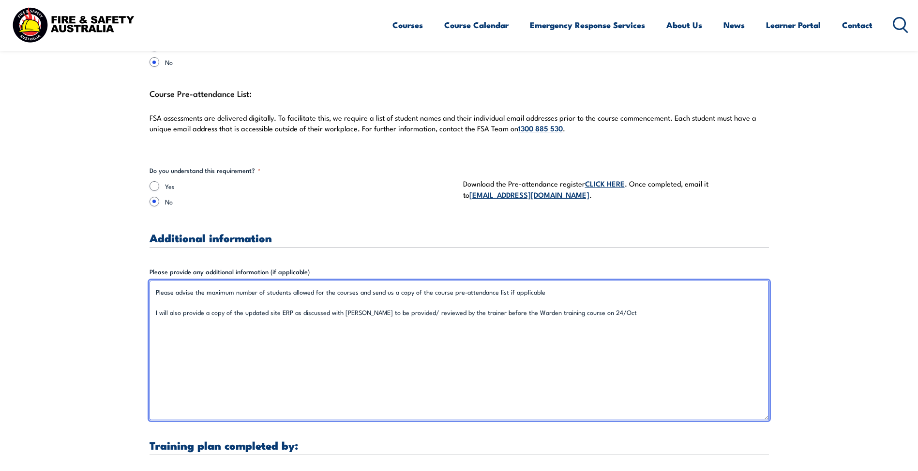
drag, startPoint x: 422, startPoint y: 294, endPoint x: 527, endPoint y: 317, distance: 108.0
click at [527, 317] on textarea "Please advise the maximum number of students allowed for the courses and send u…" at bounding box center [460, 349] width 620 height 139
click at [552, 294] on textarea "Please advise the maximum number of students allowed for the courses and send u…" at bounding box center [460, 349] width 620 height 139
click at [612, 312] on textarea "Please advise the maximum number of students allowed for the courses and send u…" at bounding box center [460, 349] width 620 height 139
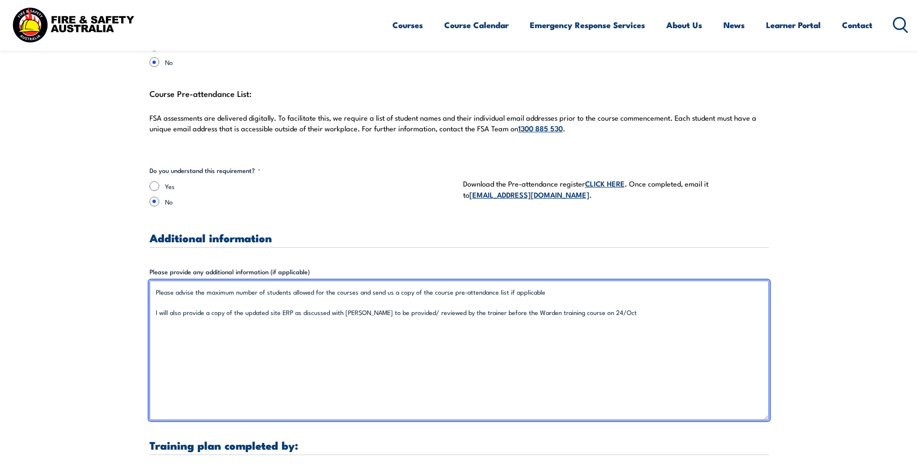
click at [367, 291] on textarea "Please advise the maximum number of students allowed for the courses and send u…" at bounding box center [460, 349] width 620 height 139
drag, startPoint x: 365, startPoint y: 291, endPoint x: 198, endPoint y: 294, distance: 167.1
click at [198, 294] on textarea "Please advise the maximum number of students allowed for the courses and send u…" at bounding box center [460, 349] width 620 height 139
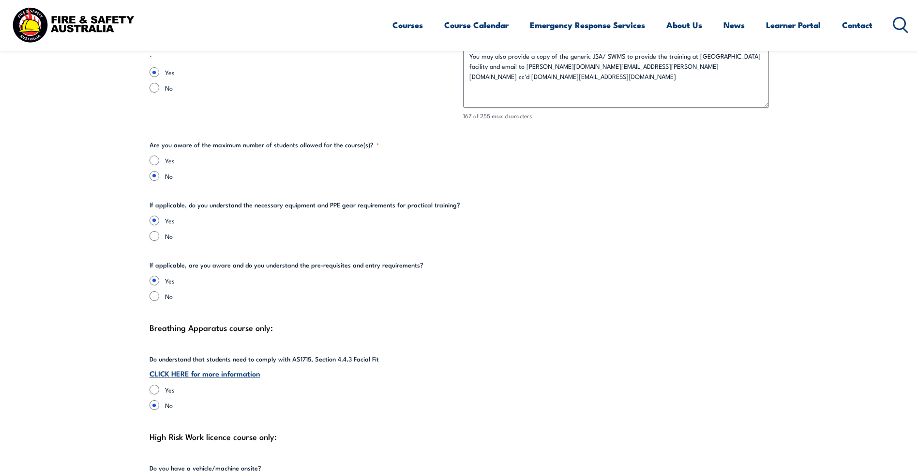
scroll to position [2034, 0]
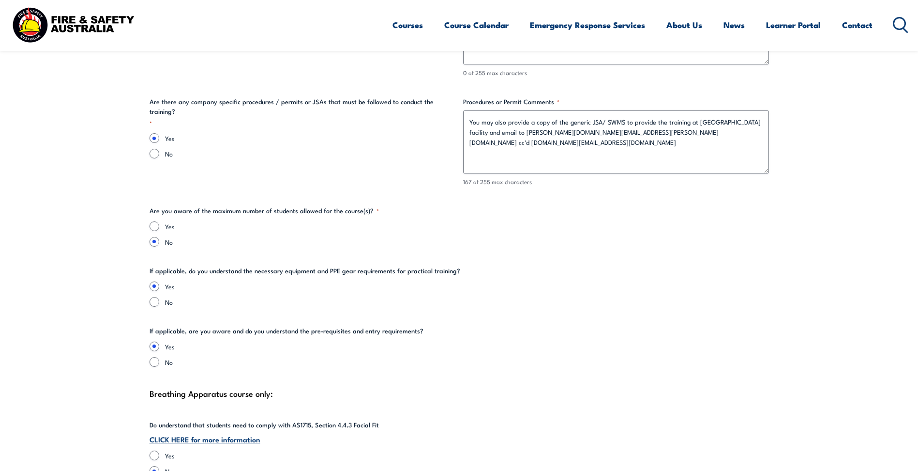
type textarea "Please send us a copy of the course pre-attendance list if applicable I will al…"
click at [158, 228] on input "Yes" at bounding box center [155, 226] width 10 height 10
radio input "true"
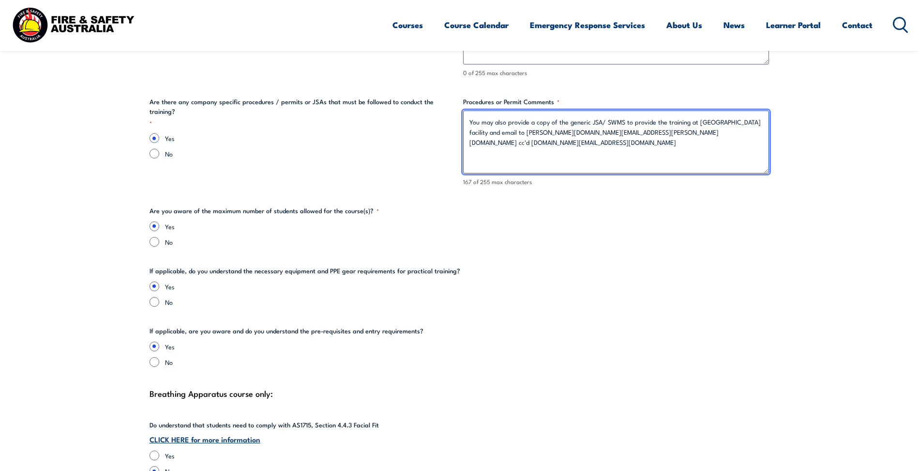
drag, startPoint x: 684, startPoint y: 133, endPoint x: 534, endPoint y: 125, distance: 149.8
click at [534, 125] on textarea "You may also provide a copy of the generic JSA/ SWMS to provide the training at…" at bounding box center [616, 141] width 306 height 63
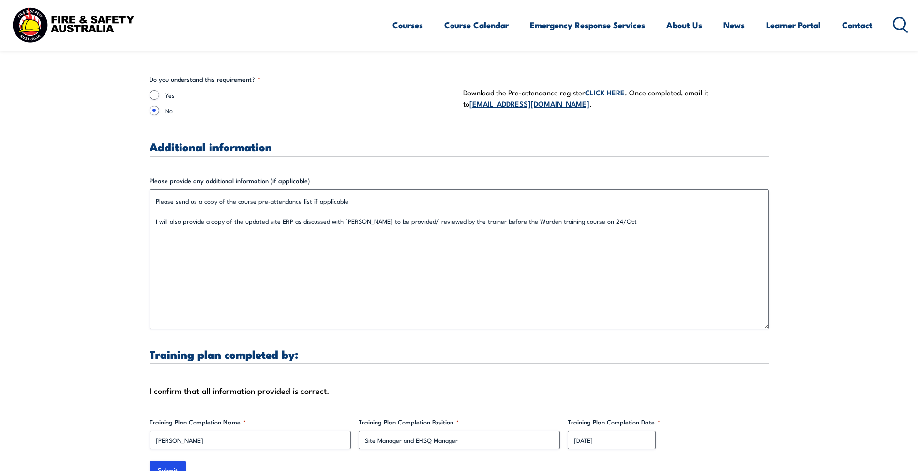
scroll to position [3002, 0]
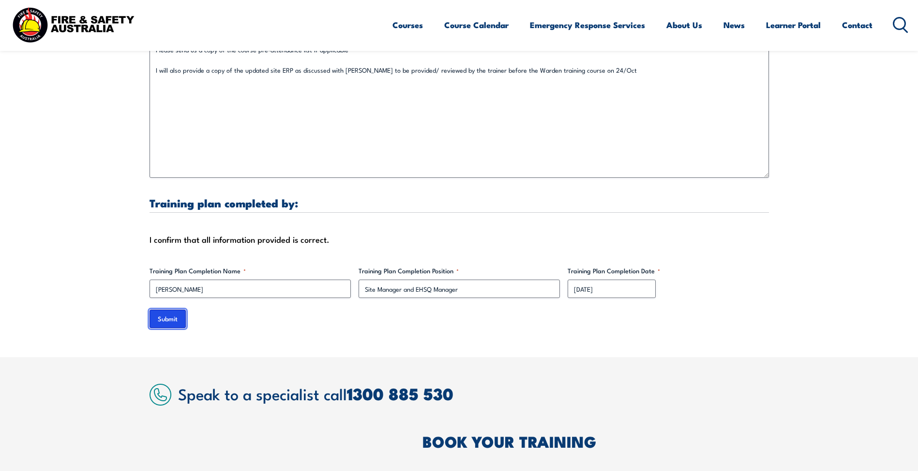
click at [174, 314] on input "Submit" at bounding box center [168, 318] width 36 height 18
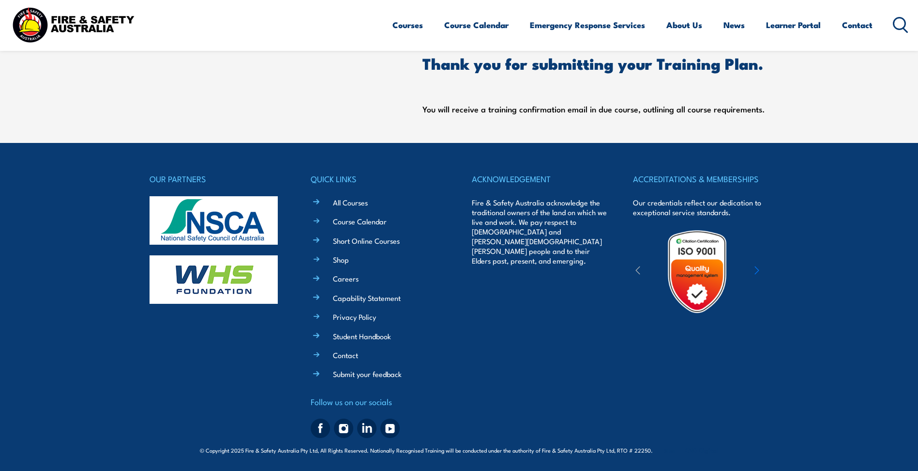
scroll to position [0, 0]
